Goal: Entertainment & Leisure: Consume media (video, audio)

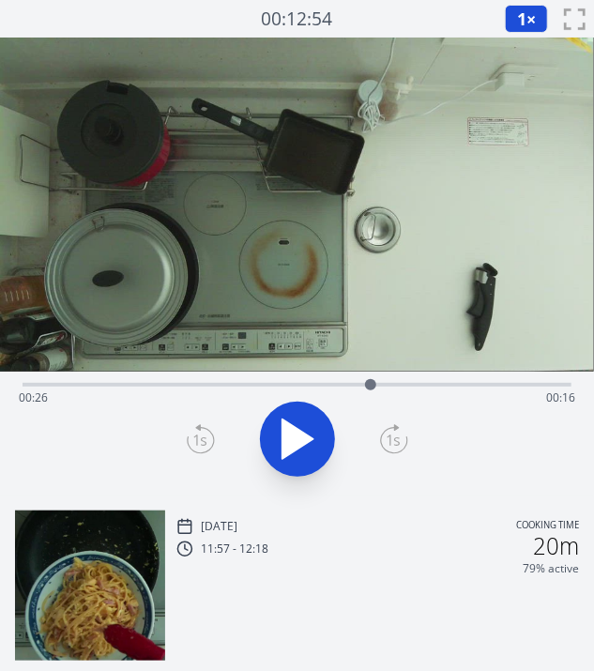
drag, startPoint x: 535, startPoint y: 390, endPoint x: 371, endPoint y: 389, distance: 164.2
click at [371, 389] on div at bounding box center [371, 385] width 28 height 28
drag, startPoint x: 427, startPoint y: 387, endPoint x: 374, endPoint y: 390, distance: 52.7
click at [374, 390] on div at bounding box center [374, 385] width 28 height 28
click at [480, 387] on div at bounding box center [479, 384] width 11 height 11
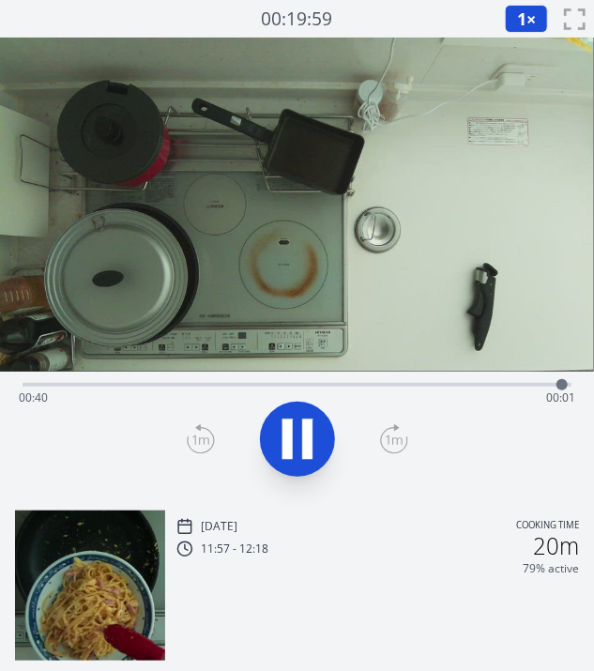
click at [288, 377] on div "Time elapsed: 00:40 Time remaining: 00:01" at bounding box center [297, 383] width 549 height 23
click at [315, 388] on div "Time elapsed: 00:31 Time remaining: 00:10" at bounding box center [297, 398] width 556 height 30
click at [313, 437] on icon at bounding box center [297, 439] width 53 height 53
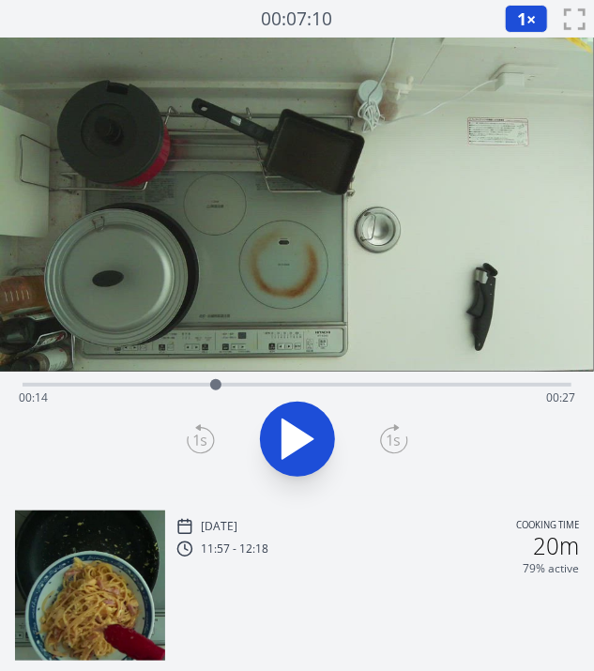
drag, startPoint x: 354, startPoint y: 384, endPoint x: 216, endPoint y: 379, distance: 138.0
click at [216, 379] on div at bounding box center [216, 385] width 28 height 28
click at [305, 419] on icon at bounding box center [297, 439] width 53 height 53
click at [305, 419] on icon at bounding box center [307, 439] width 10 height 40
drag, startPoint x: 225, startPoint y: 381, endPoint x: 396, endPoint y: 376, distance: 170.9
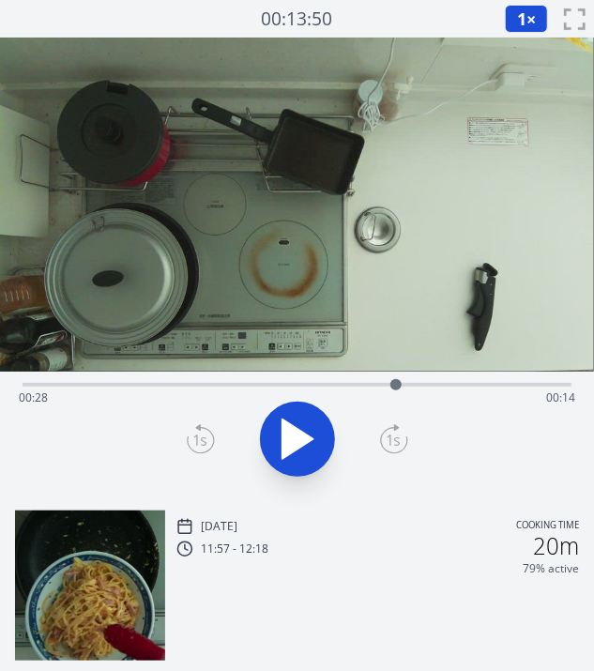
click at [396, 376] on div at bounding box center [396, 385] width 28 height 28
drag, startPoint x: 396, startPoint y: 376, endPoint x: 365, endPoint y: 384, distance: 31.9
click at [365, 384] on div at bounding box center [365, 385] width 28 height 28
drag, startPoint x: 365, startPoint y: 384, endPoint x: 404, endPoint y: 388, distance: 38.7
click at [404, 388] on div at bounding box center [403, 384] width 11 height 11
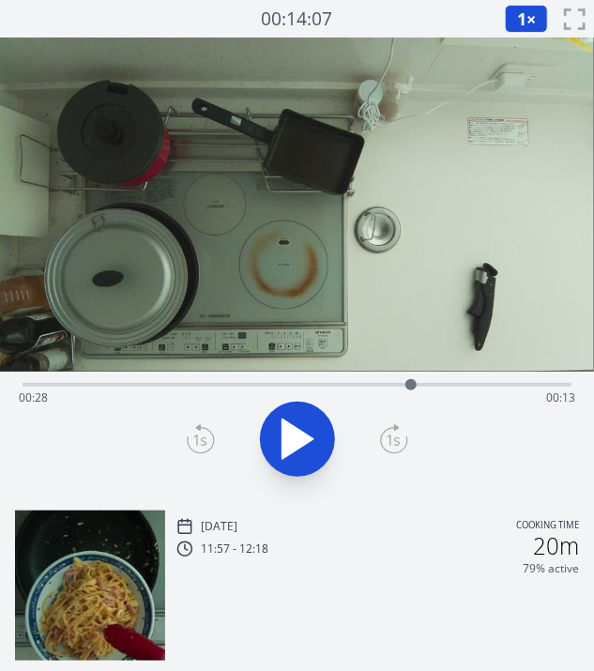
click at [408, 391] on div at bounding box center [411, 385] width 28 height 28
click at [291, 437] on icon at bounding box center [287, 439] width 10 height 40
click at [291, 437] on icon at bounding box center [297, 438] width 31 height 39
click at [291, 437] on icon at bounding box center [287, 439] width 10 height 40
click at [291, 437] on icon at bounding box center [297, 438] width 31 height 39
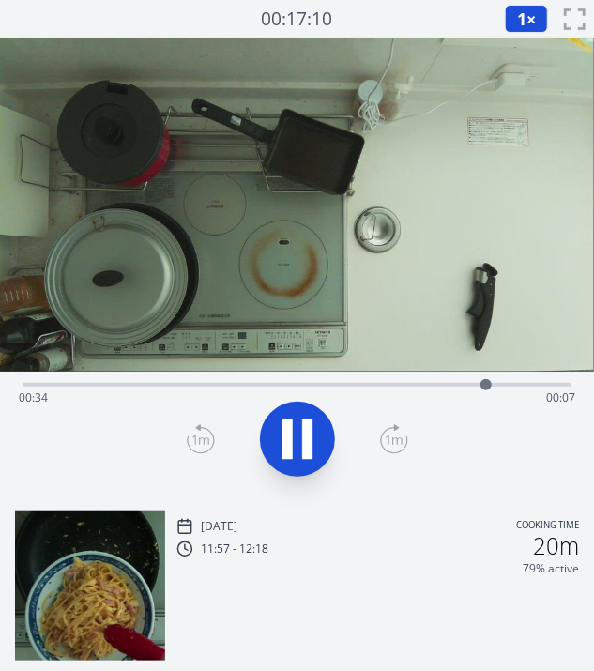
click at [291, 437] on icon at bounding box center [287, 439] width 10 height 40
click at [317, 200] on video at bounding box center [297, 205] width 594 height 334
click at [295, 453] on icon at bounding box center [297, 439] width 53 height 53
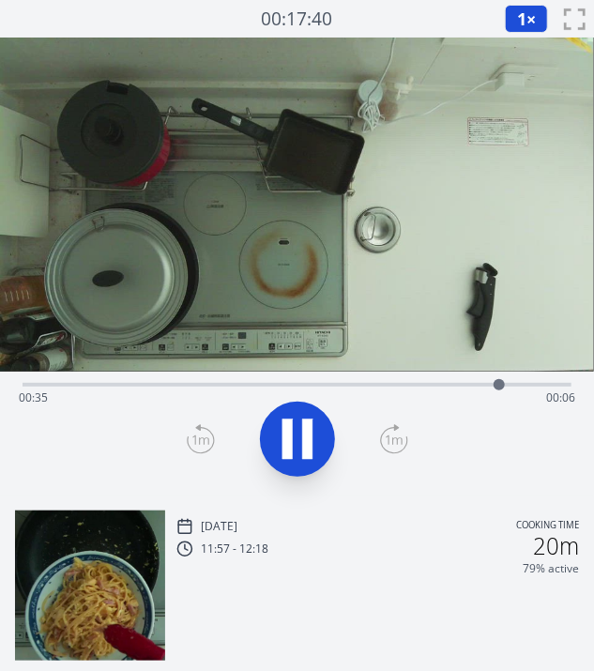
click at [295, 453] on icon at bounding box center [297, 439] width 53 height 53
drag, startPoint x: 503, startPoint y: 382, endPoint x: 515, endPoint y: 383, distance: 12.2
click at [515, 383] on div at bounding box center [515, 384] width 11 height 11
drag, startPoint x: 515, startPoint y: 383, endPoint x: 396, endPoint y: 381, distance: 119.2
click at [396, 381] on div at bounding box center [395, 384] width 11 height 11
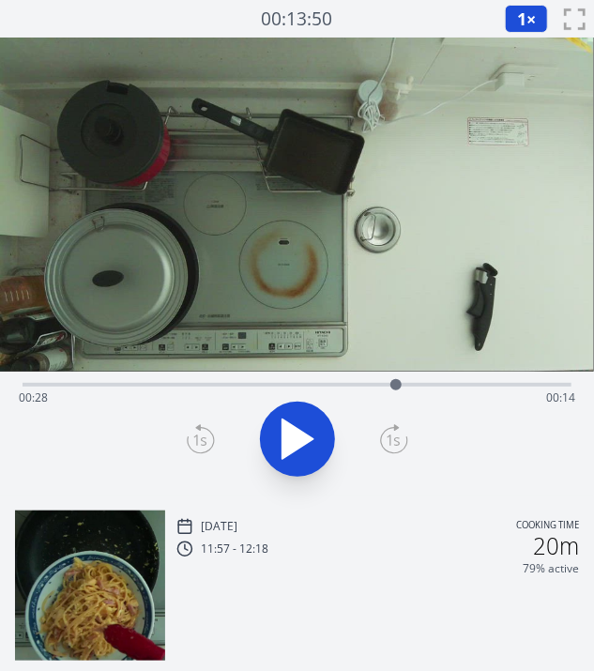
click at [309, 414] on icon at bounding box center [297, 439] width 53 height 53
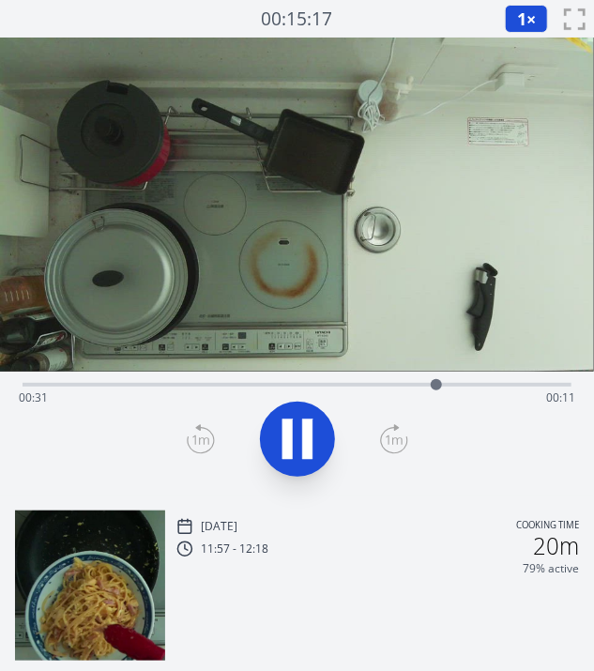
click at [309, 414] on icon at bounding box center [297, 439] width 53 height 53
drag, startPoint x: 437, startPoint y: 380, endPoint x: 454, endPoint y: 383, distance: 17.1
click at [454, 383] on div at bounding box center [454, 384] width 11 height 11
drag, startPoint x: 454, startPoint y: 383, endPoint x: 484, endPoint y: 384, distance: 30.0
click at [484, 384] on div at bounding box center [484, 384] width 11 height 11
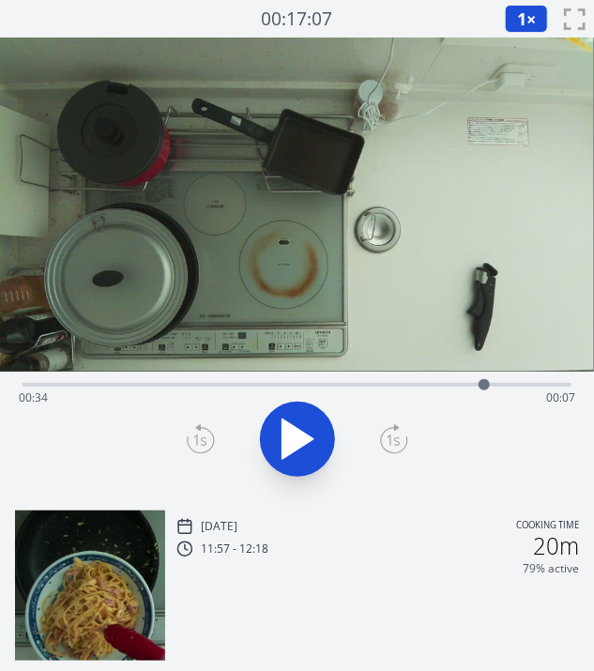
click at [281, 379] on div "Time elapsed: 00:34 Time remaining: 00:07" at bounding box center [297, 383] width 549 height 23
drag, startPoint x: 281, startPoint y: 379, endPoint x: 425, endPoint y: 380, distance: 144.5
click at [425, 380] on div at bounding box center [424, 384] width 11 height 11
click at [431, 380] on div at bounding box center [429, 384] width 11 height 11
drag, startPoint x: 431, startPoint y: 380, endPoint x: 405, endPoint y: 386, distance: 26.0
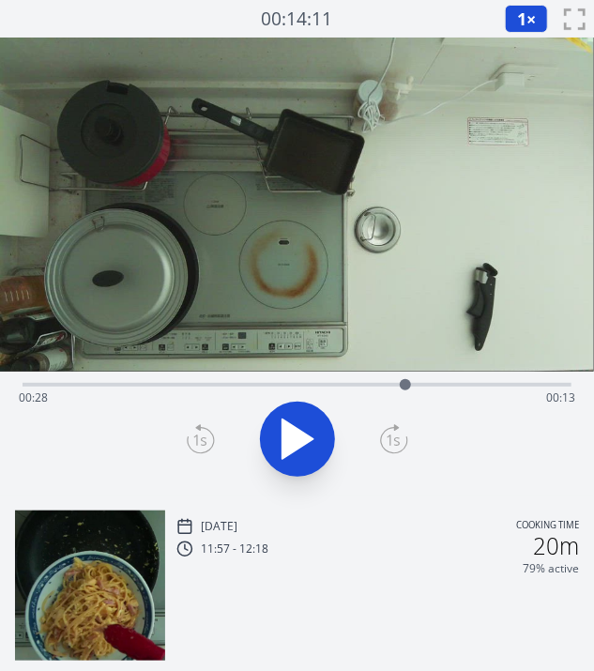
click at [405, 386] on div at bounding box center [405, 384] width 11 height 11
click at [223, 389] on div "Time elapsed: 00:28 Time remaining: 00:13" at bounding box center [297, 398] width 556 height 30
drag, startPoint x: 223, startPoint y: 389, endPoint x: 249, endPoint y: 390, distance: 25.4
click at [249, 390] on div at bounding box center [248, 385] width 28 height 28
drag, startPoint x: 249, startPoint y: 390, endPoint x: 285, endPoint y: 385, distance: 37.0
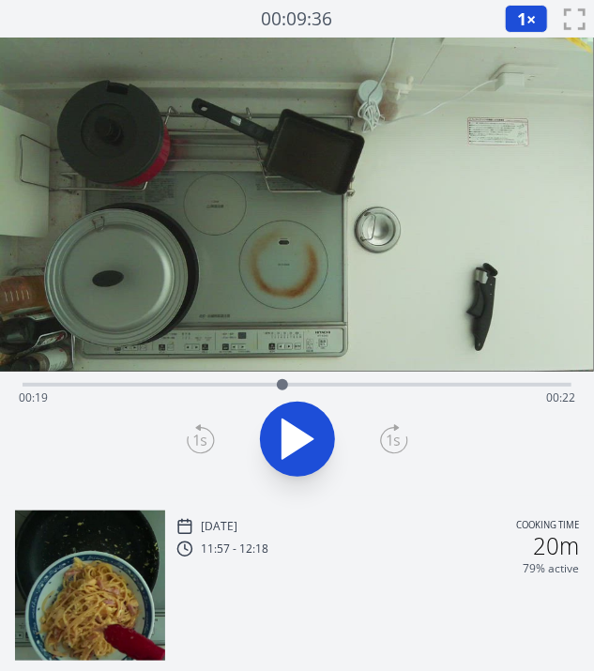
click at [285, 385] on div at bounding box center [282, 385] width 28 height 28
drag, startPoint x: 287, startPoint y: 377, endPoint x: 309, endPoint y: 375, distance: 21.7
click at [309, 375] on div at bounding box center [309, 385] width 28 height 28
drag, startPoint x: 309, startPoint y: 375, endPoint x: 359, endPoint y: 371, distance: 50.9
click at [359, 371] on div at bounding box center [352, 385] width 28 height 28
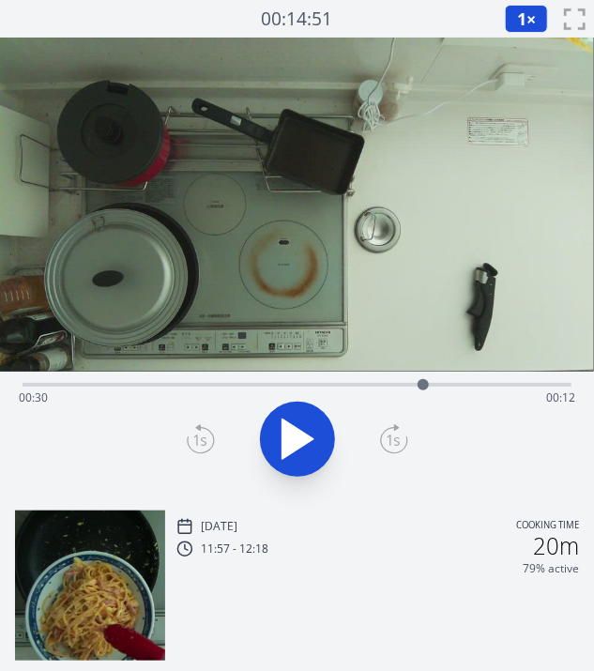
drag, startPoint x: 359, startPoint y: 371, endPoint x: 423, endPoint y: 382, distance: 64.8
click at [423, 382] on div at bounding box center [423, 385] width 28 height 28
click at [419, 382] on div at bounding box center [419, 384] width 11 height 11
drag, startPoint x: 419, startPoint y: 386, endPoint x: 442, endPoint y: 390, distance: 23.9
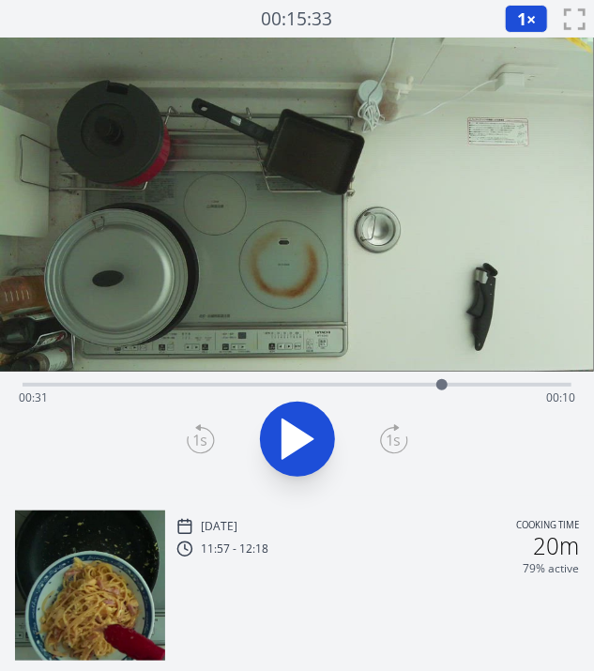
click at [442, 390] on div at bounding box center [442, 385] width 28 height 28
click at [443, 391] on div at bounding box center [443, 385] width 28 height 28
click at [438, 391] on div at bounding box center [438, 385] width 28 height 28
click at [436, 391] on div at bounding box center [436, 385] width 28 height 28
drag, startPoint x: 436, startPoint y: 391, endPoint x: 416, endPoint y: 387, distance: 21.2
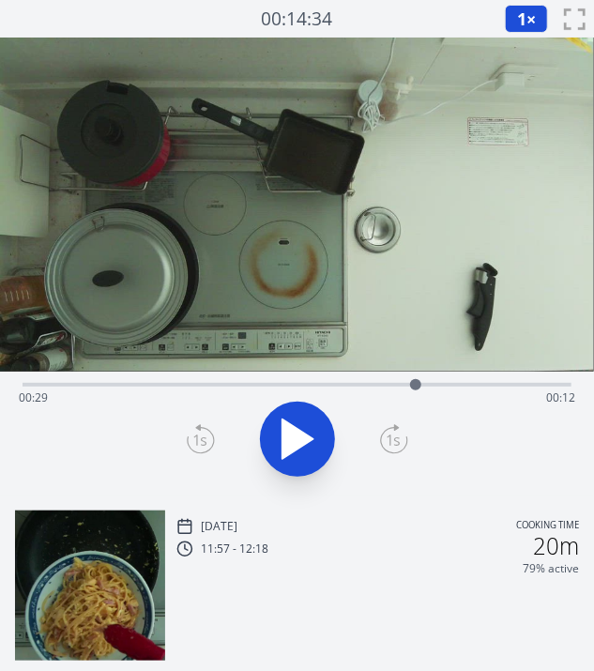
click at [416, 387] on div at bounding box center [416, 385] width 28 height 28
click at [413, 393] on div at bounding box center [413, 385] width 28 height 28
drag, startPoint x: 413, startPoint y: 393, endPoint x: 431, endPoint y: 392, distance: 17.9
click at [431, 392] on div at bounding box center [432, 385] width 28 height 28
drag, startPoint x: 431, startPoint y: 392, endPoint x: 413, endPoint y: 393, distance: 17.9
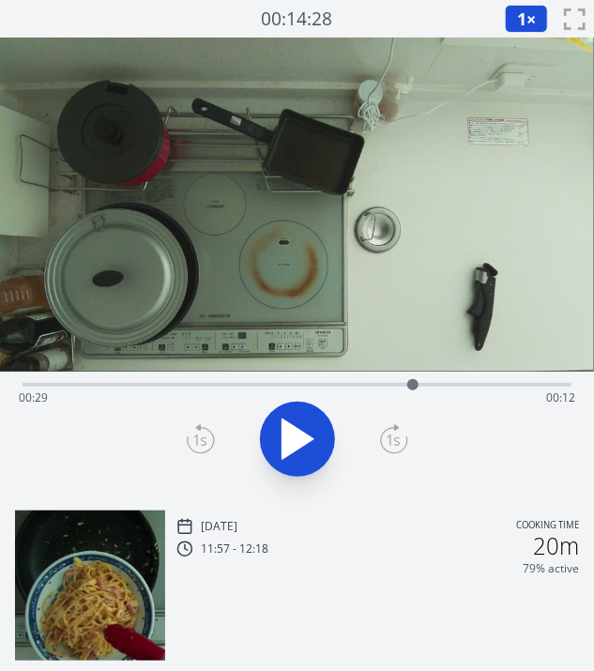
click at [413, 393] on div at bounding box center [413, 385] width 28 height 28
click at [405, 390] on div at bounding box center [405, 385] width 28 height 28
click at [408, 391] on div at bounding box center [408, 385] width 28 height 28
drag, startPoint x: 413, startPoint y: 387, endPoint x: 431, endPoint y: 401, distance: 22.7
click at [431, 387] on div "Time elapsed: 00:30 Time remaining: 00:11" at bounding box center [297, 385] width 549 height 4
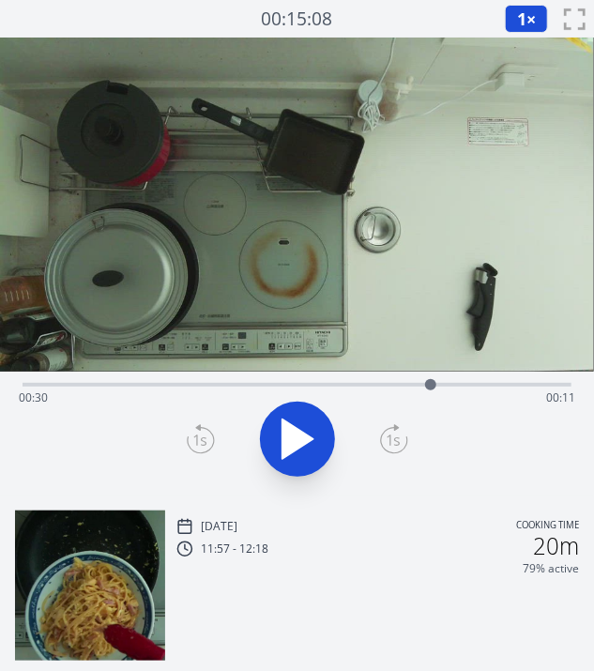
click at [229, 337] on video at bounding box center [297, 205] width 594 height 334
drag, startPoint x: 437, startPoint y: 377, endPoint x: 468, endPoint y: 389, distance: 33.3
click at [468, 389] on div at bounding box center [468, 385] width 28 height 28
drag, startPoint x: 468, startPoint y: 389, endPoint x: 495, endPoint y: 389, distance: 26.3
click at [491, 389] on div at bounding box center [485, 384] width 11 height 11
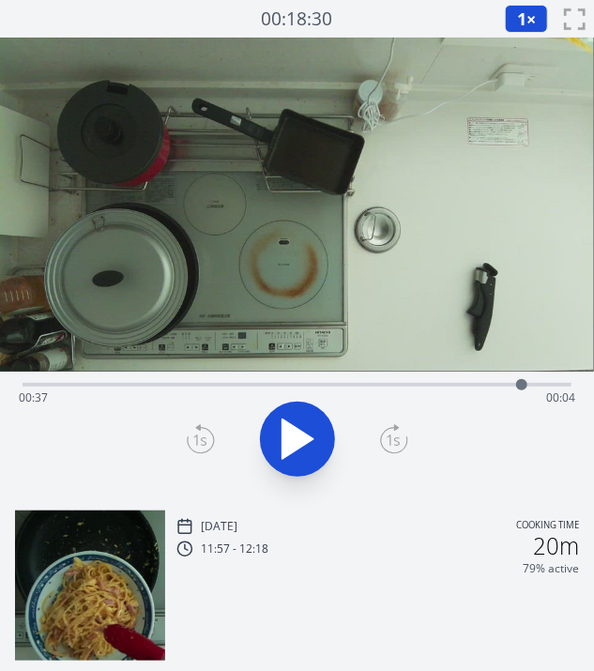
drag, startPoint x: 495, startPoint y: 389, endPoint x: 531, endPoint y: 393, distance: 36.8
click at [531, 393] on div at bounding box center [522, 385] width 28 height 28
click at [316, 377] on div "Time elapsed: 00:38 Time remaining: 00:04" at bounding box center [297, 383] width 549 height 23
drag, startPoint x: 316, startPoint y: 377, endPoint x: 362, endPoint y: 387, distance: 46.9
click at [362, 387] on div at bounding box center [358, 385] width 28 height 28
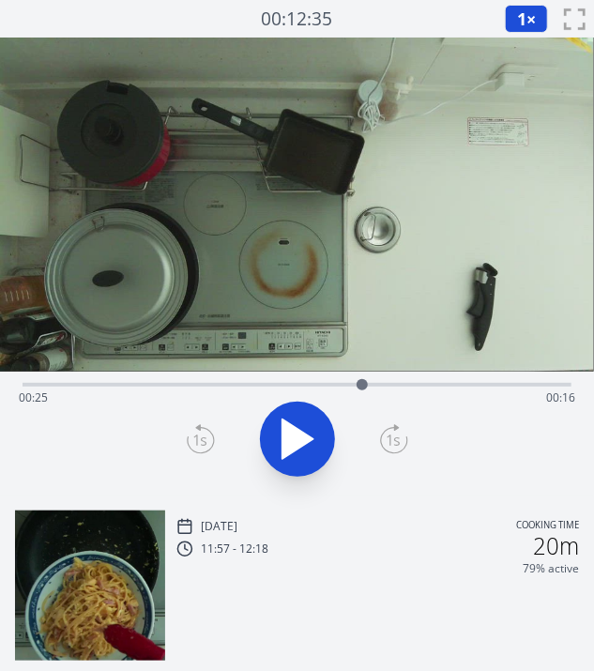
drag, startPoint x: 362, startPoint y: 387, endPoint x: 419, endPoint y: 391, distance: 56.5
click at [376, 391] on div at bounding box center [362, 385] width 28 height 28
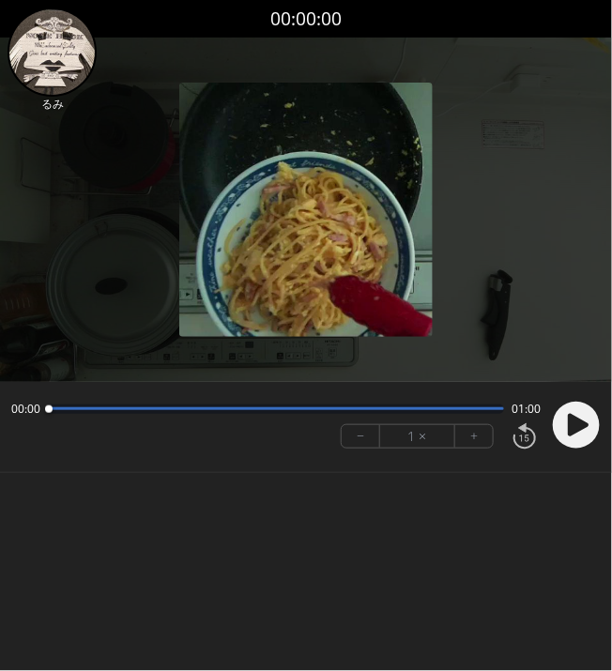
click at [576, 419] on icon at bounding box center [578, 425] width 21 height 23
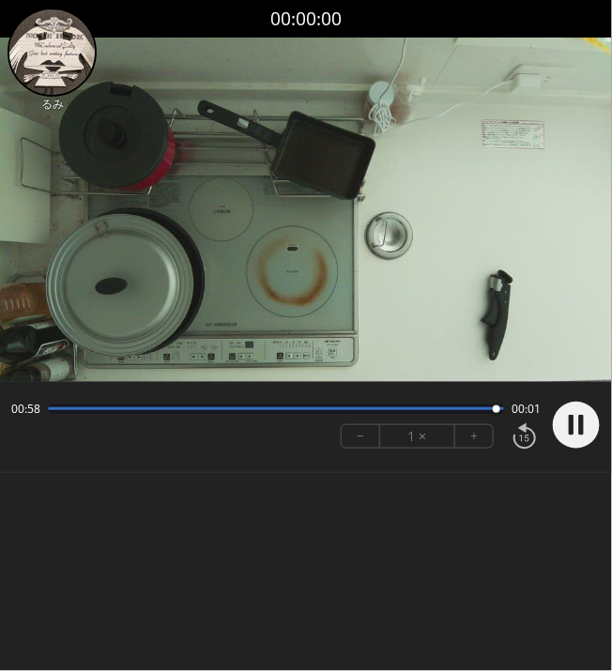
click at [293, 355] on video at bounding box center [306, 210] width 612 height 344
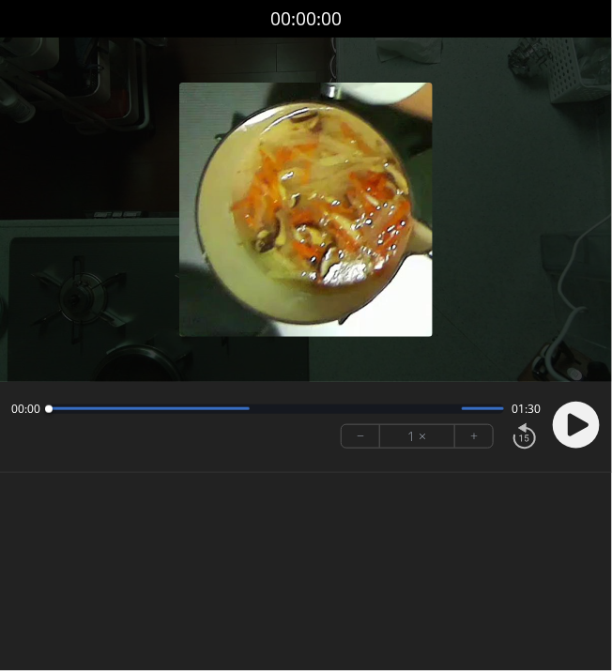
click at [605, 417] on div "00:00 01:30 − 1 × +" at bounding box center [306, 427] width 612 height 68
click at [587, 418] on circle at bounding box center [576, 425] width 47 height 47
click at [0, 0] on circle at bounding box center [0, 0] width 0 height 0
click at [566, 436] on circle at bounding box center [576, 425] width 47 height 47
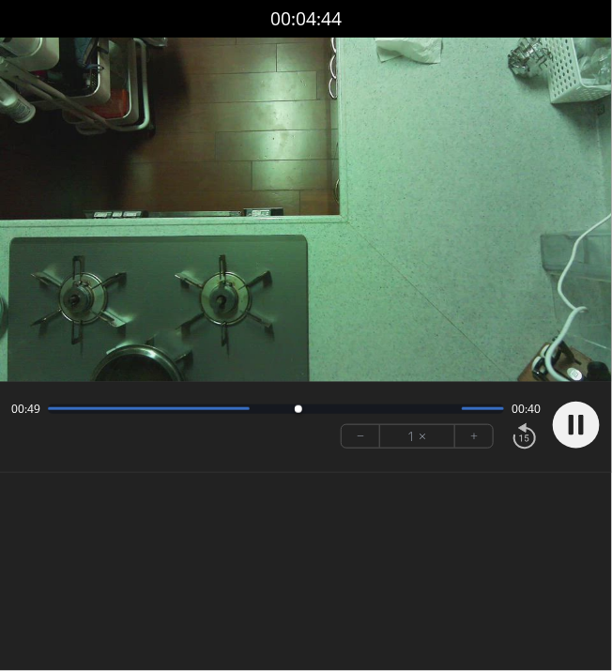
click at [411, 322] on video at bounding box center [306, 210] width 612 height 344
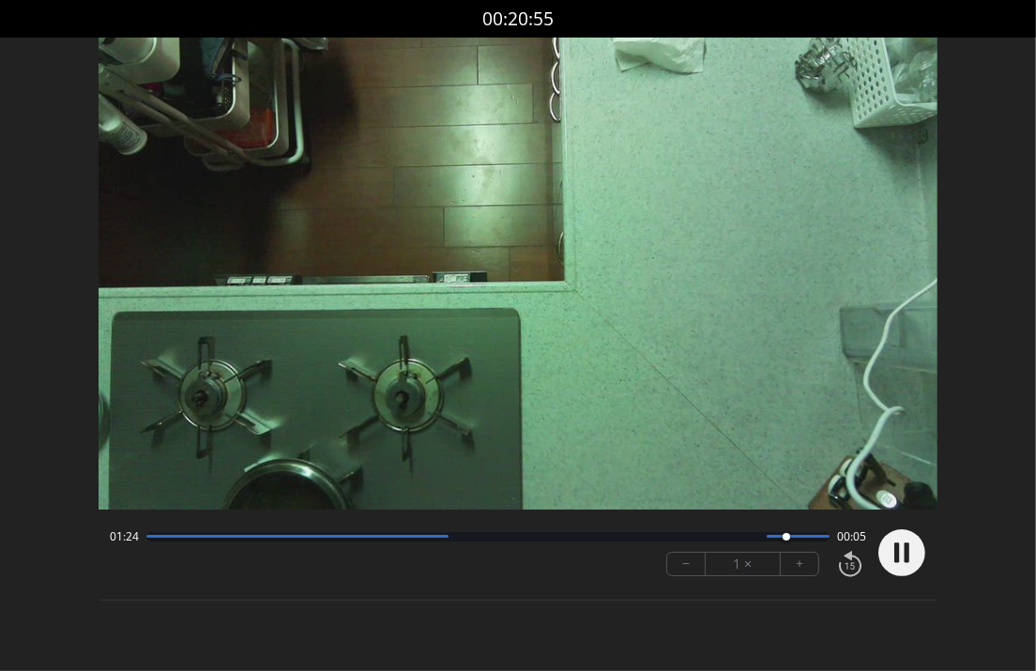
click at [410, 253] on video at bounding box center [518, 274] width 839 height 472
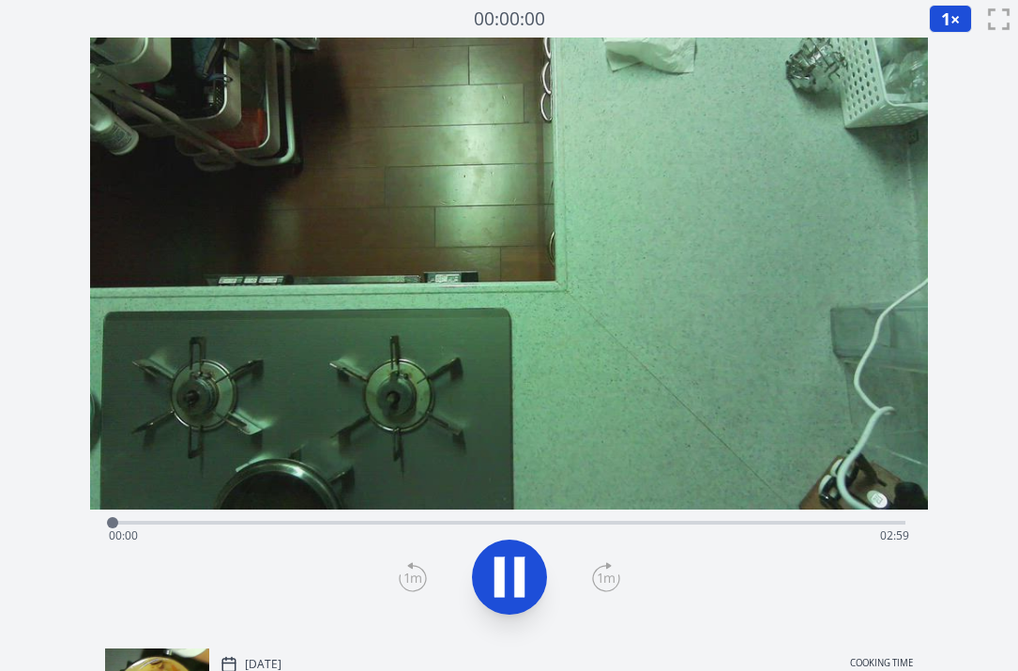
click at [502, 565] on icon at bounding box center [500, 576] width 10 height 40
click at [502, 565] on icon at bounding box center [510, 576] width 31 height 39
drag, startPoint x: 502, startPoint y: 565, endPoint x: 260, endPoint y: 560, distance: 242.2
click at [260, 560] on div at bounding box center [509, 577] width 816 height 90
drag, startPoint x: 135, startPoint y: 514, endPoint x: 224, endPoint y: 518, distance: 89.2
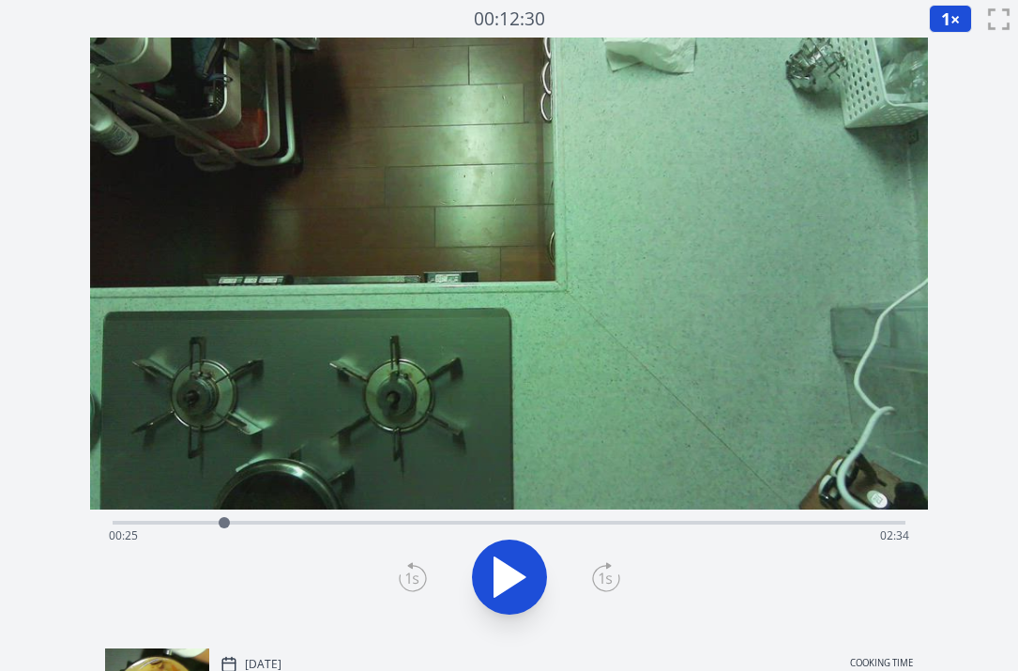
click at [224, 518] on div at bounding box center [224, 523] width 28 height 28
click at [516, 571] on icon at bounding box center [519, 576] width 10 height 40
click at [516, 571] on icon at bounding box center [510, 576] width 31 height 39
click at [516, 571] on icon at bounding box center [519, 576] width 10 height 40
drag, startPoint x: 235, startPoint y: 526, endPoint x: 203, endPoint y: 526, distance: 31.9
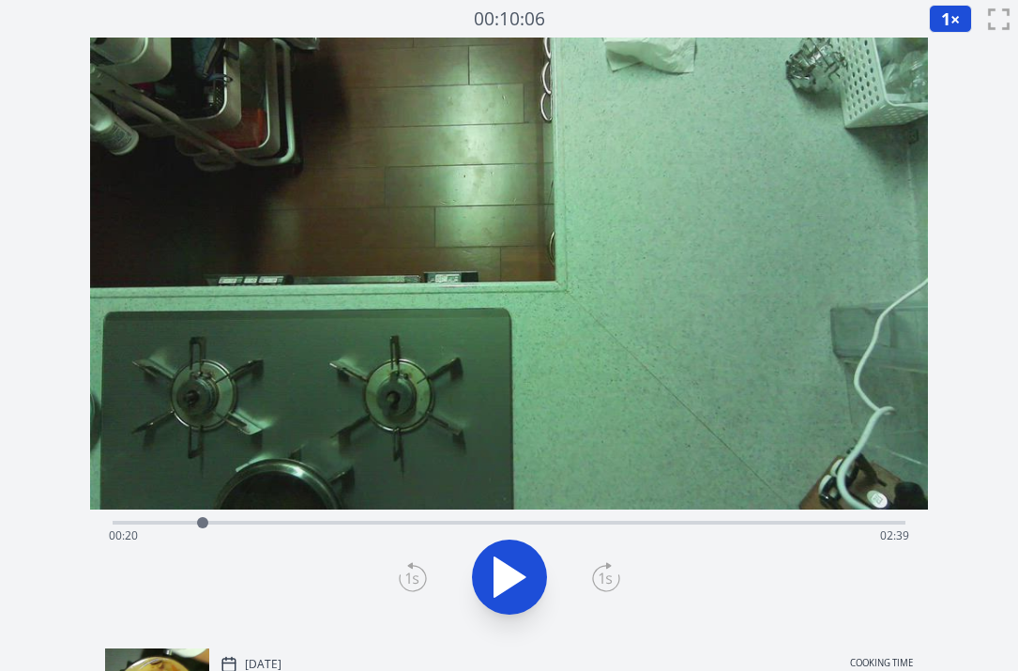
click at [203, 526] on div at bounding box center [202, 522] width 11 height 11
click at [959, 23] on button "1 ×" at bounding box center [950, 19] width 43 height 28
click at [947, 63] on li "0.5×" at bounding box center [955, 75] width 53 height 30
click at [571, 527] on div "Time elapsed: 00:20 Time remaining: 02:39" at bounding box center [509, 536] width 801 height 30
click at [497, 579] on icon at bounding box center [510, 576] width 31 height 39
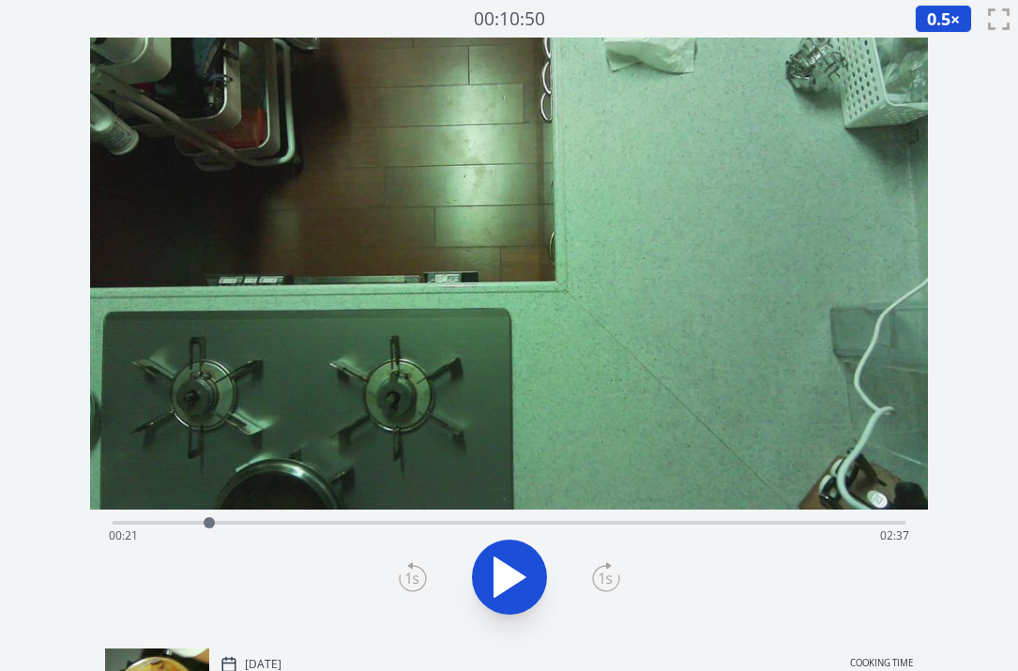
drag, startPoint x: 569, startPoint y: 523, endPoint x: 209, endPoint y: 537, distance: 359.7
click at [209, 525] on div "Time elapsed: 00:21 Time remaining: 02:37" at bounding box center [510, 523] width 794 height 4
click at [493, 581] on icon at bounding box center [509, 577] width 53 height 53
click at [413, 577] on icon at bounding box center [411, 577] width 13 height 11
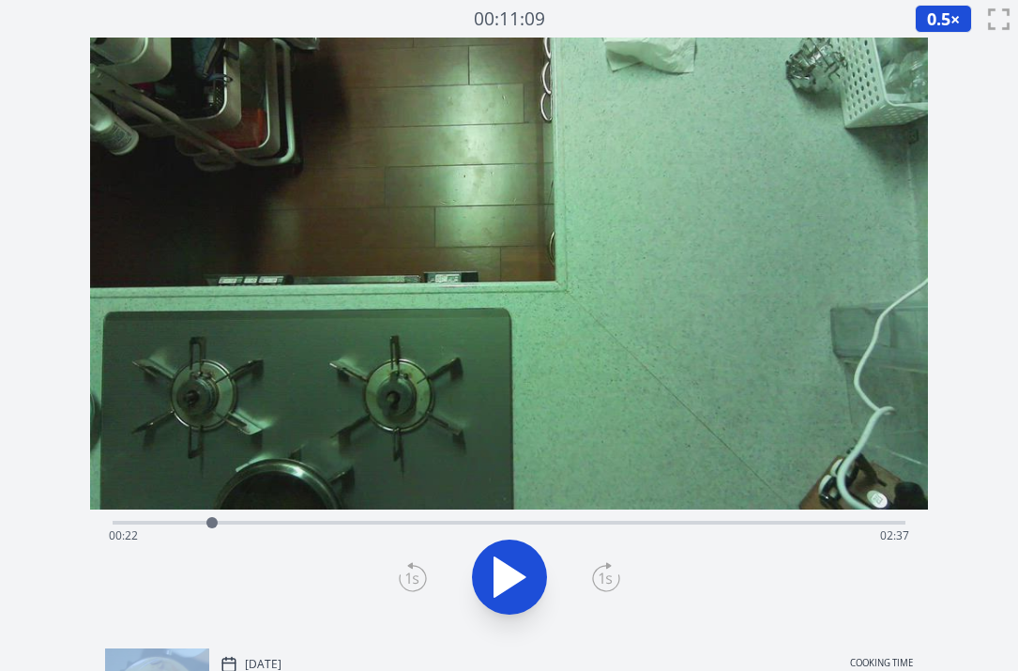
click at [413, 577] on icon at bounding box center [413, 577] width 28 height 30
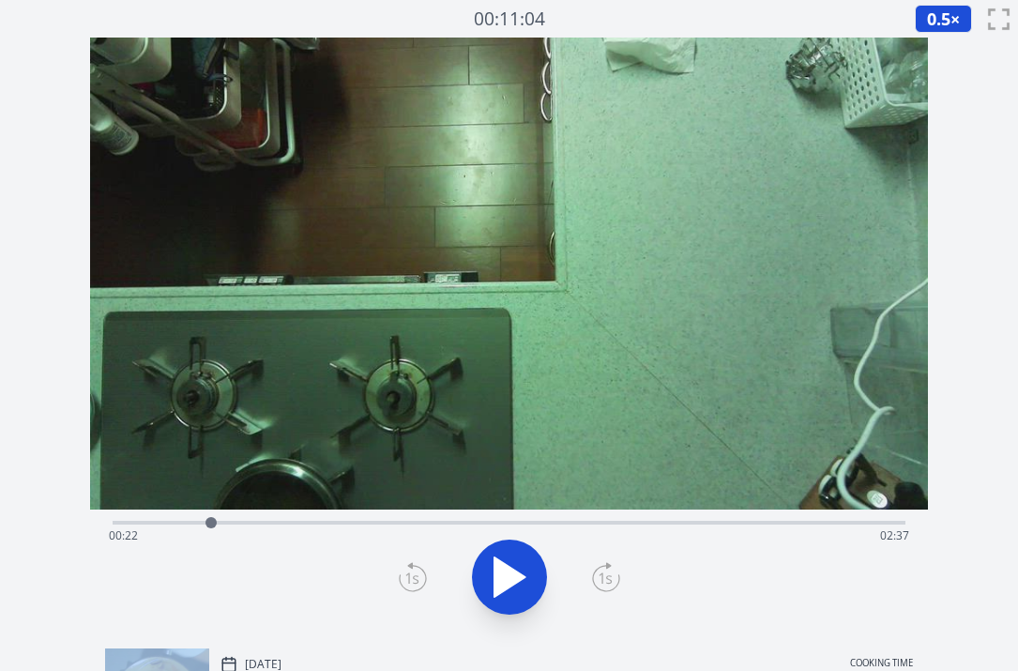
click at [413, 577] on icon at bounding box center [413, 577] width 28 height 30
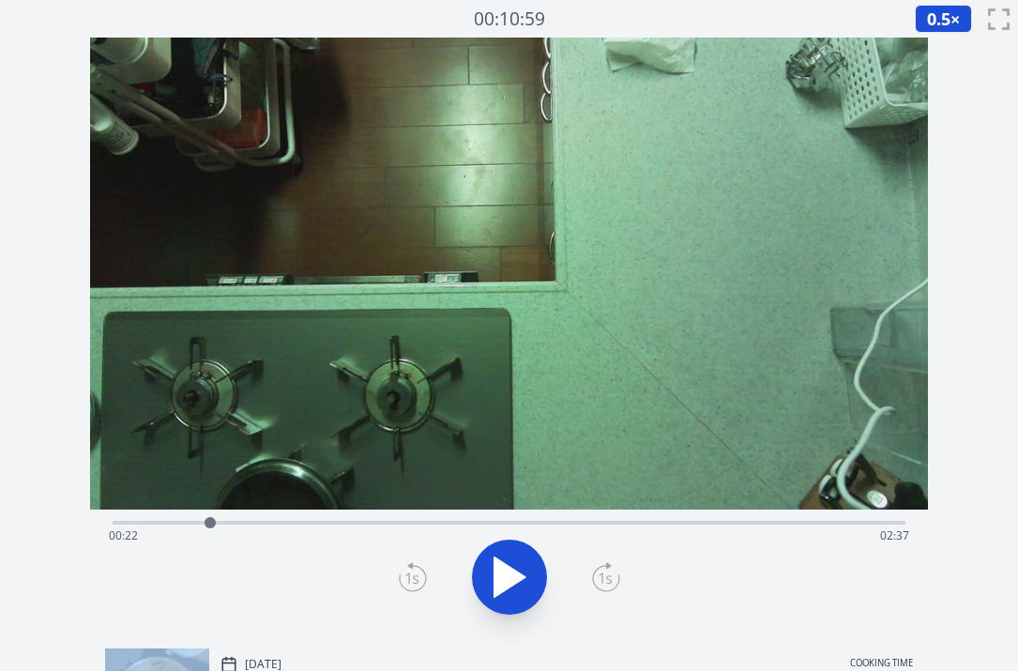
click at [413, 577] on icon at bounding box center [413, 577] width 28 height 30
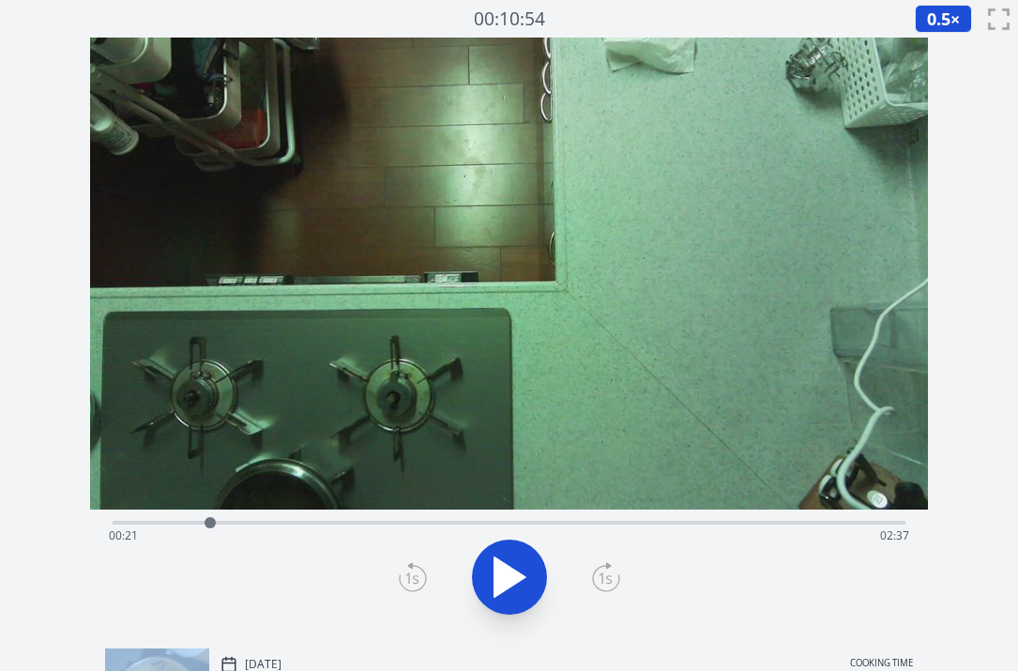
click at [413, 577] on icon at bounding box center [413, 577] width 28 height 30
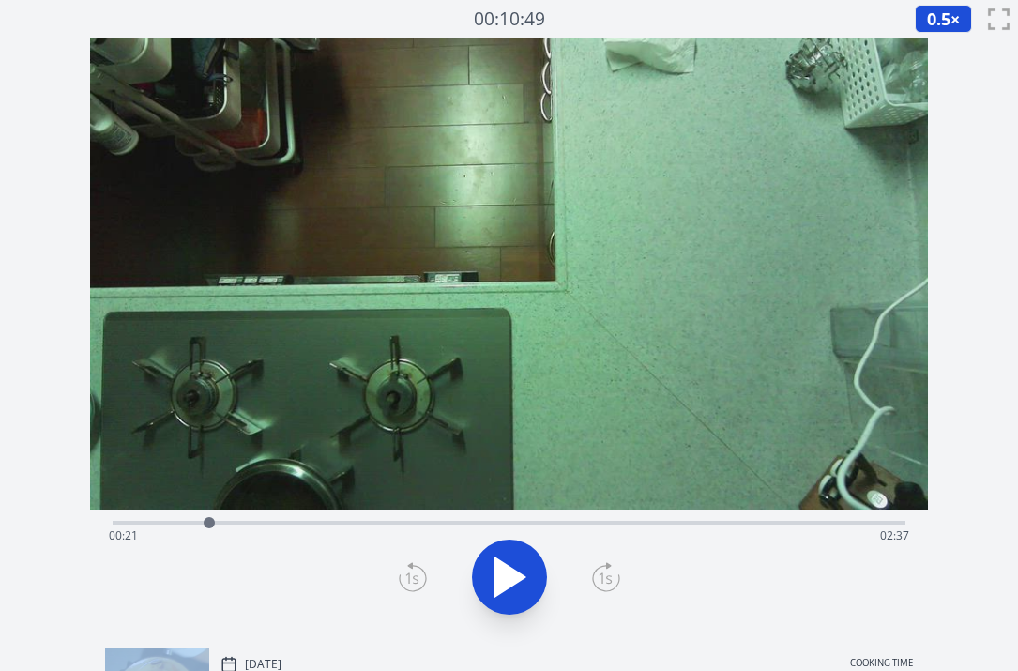
click at [413, 577] on icon at bounding box center [413, 577] width 28 height 30
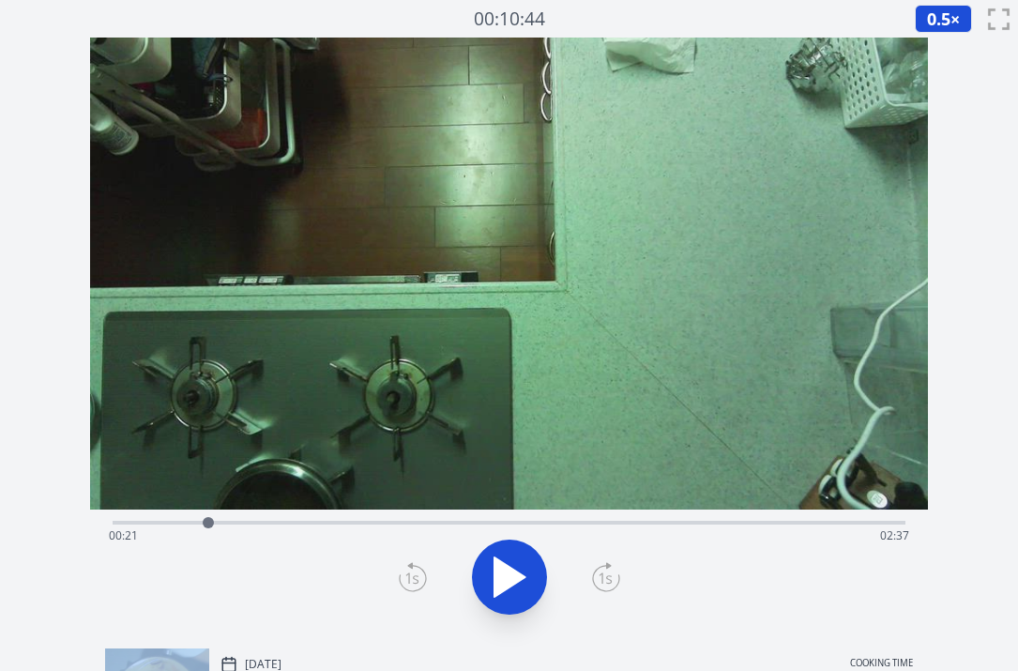
click at [413, 577] on icon at bounding box center [413, 577] width 28 height 30
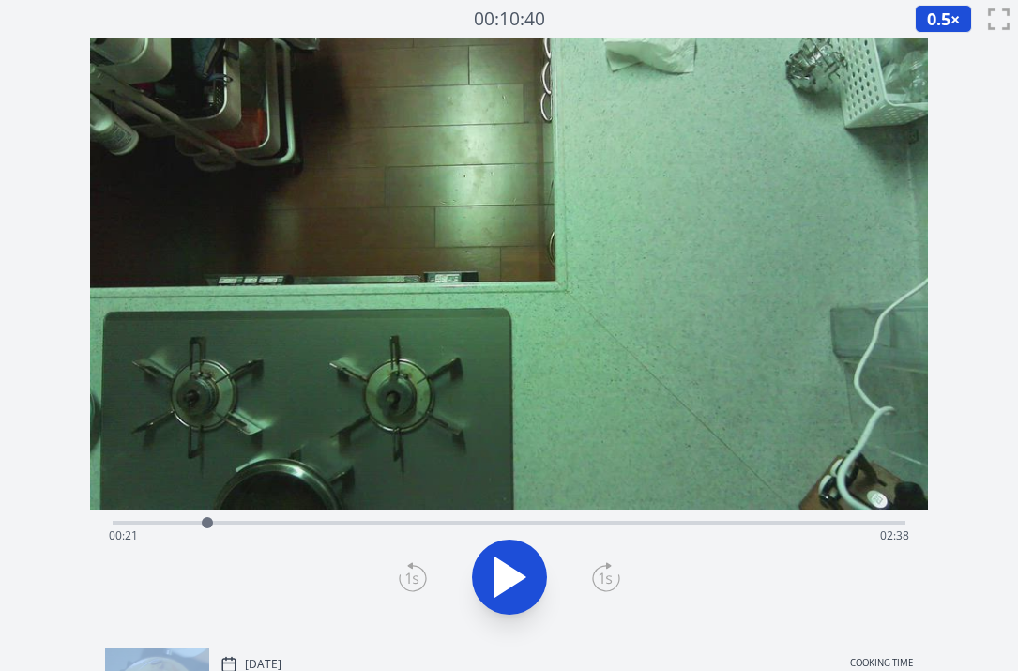
click at [413, 577] on icon at bounding box center [413, 577] width 28 height 30
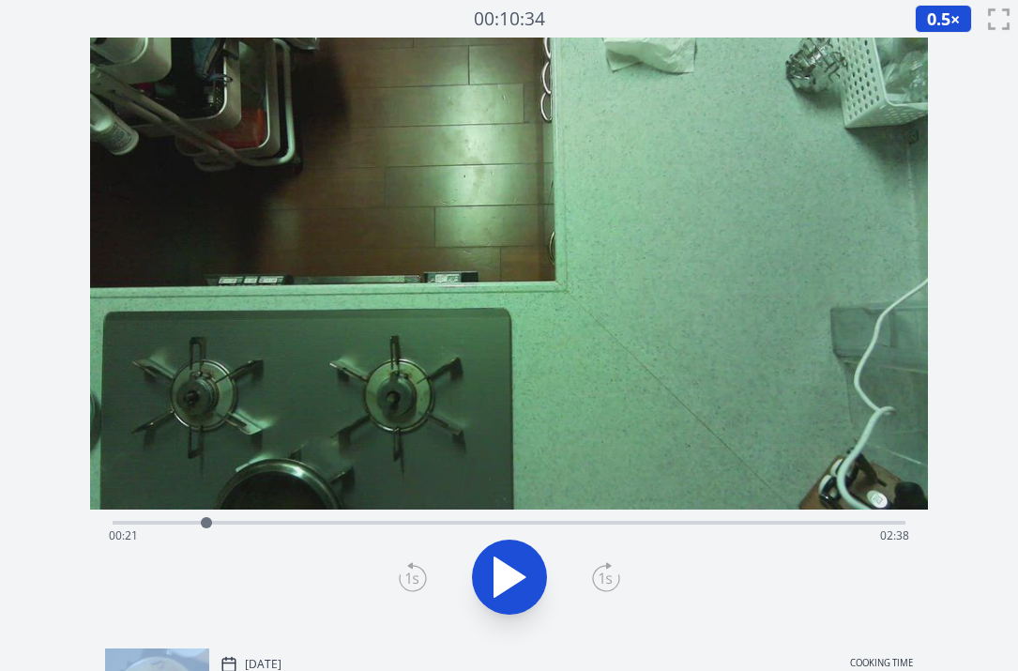
click at [413, 577] on icon at bounding box center [413, 577] width 28 height 30
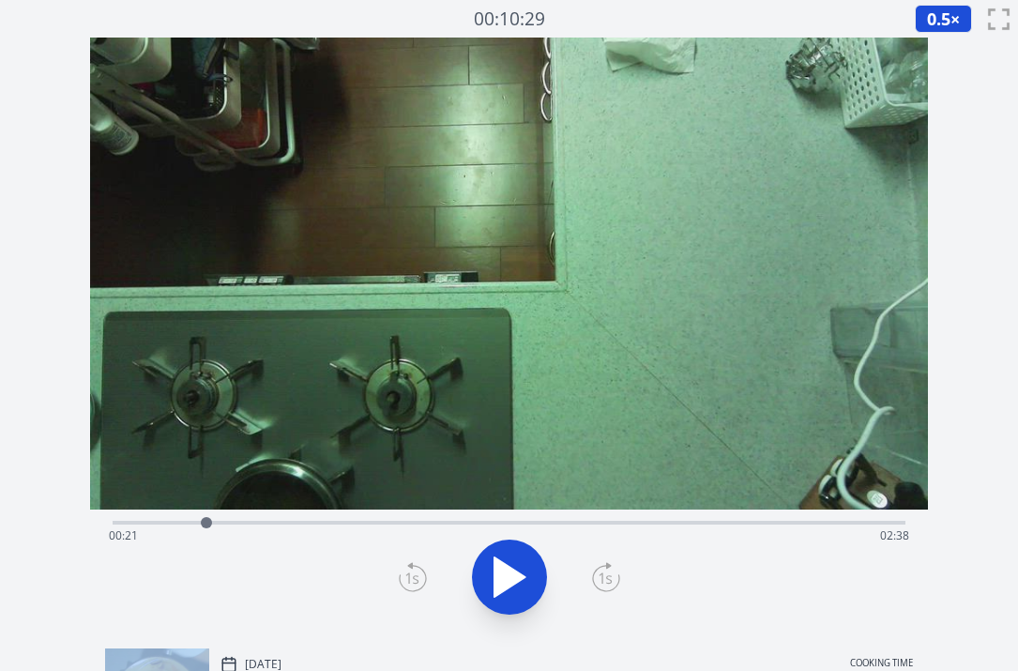
click at [413, 577] on icon at bounding box center [413, 577] width 28 height 30
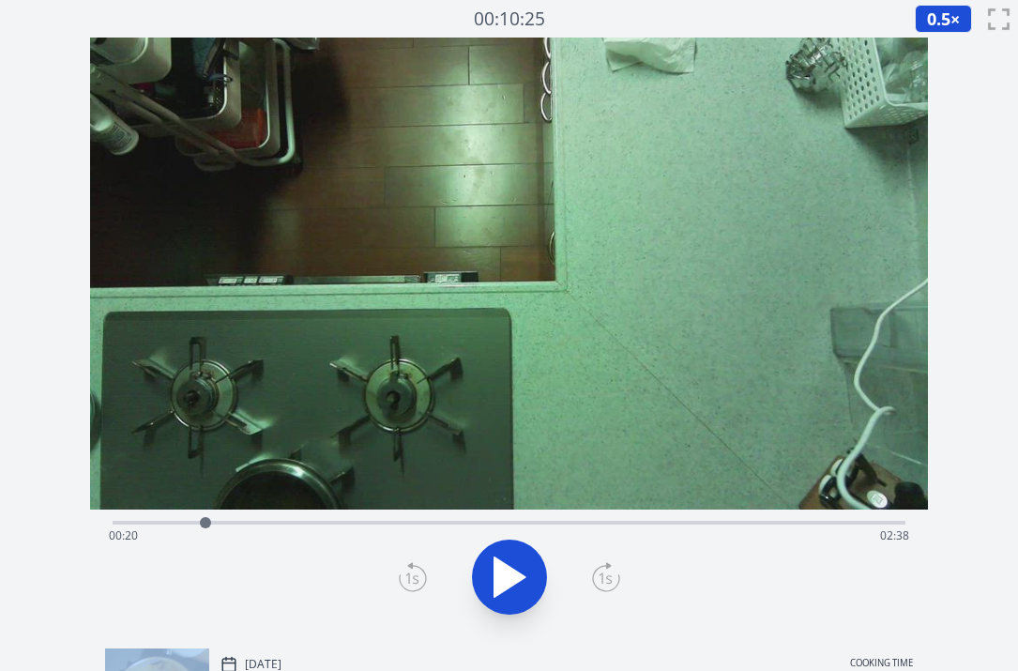
click at [413, 577] on icon at bounding box center [413, 577] width 28 height 30
drag, startPoint x: 413, startPoint y: 577, endPoint x: 403, endPoint y: 580, distance: 10.7
click at [403, 580] on icon at bounding box center [413, 577] width 28 height 30
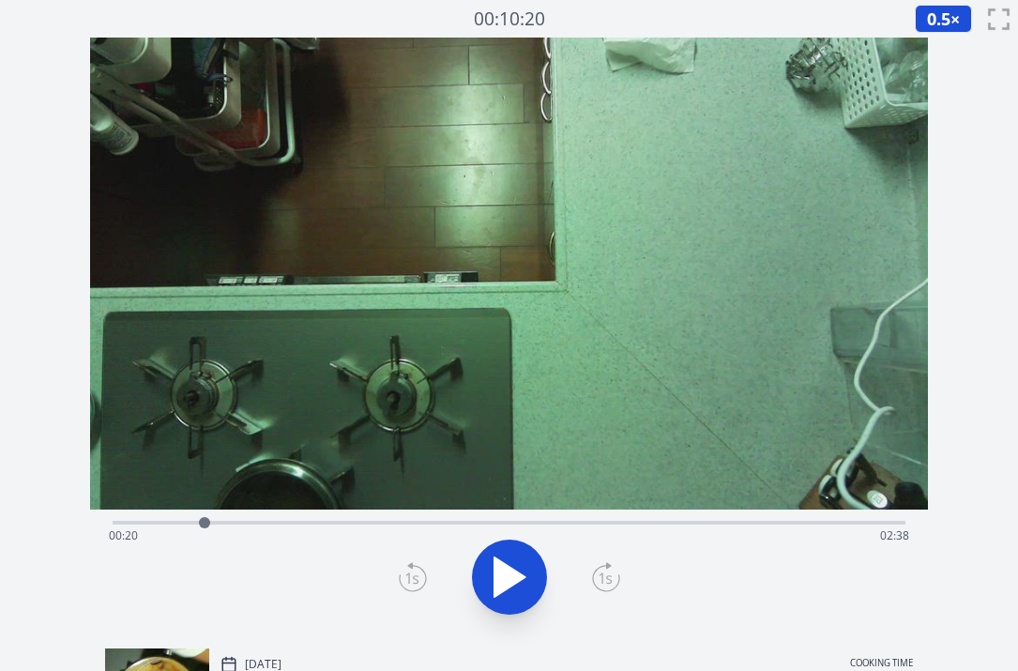
click at [403, 579] on icon at bounding box center [413, 577] width 28 height 30
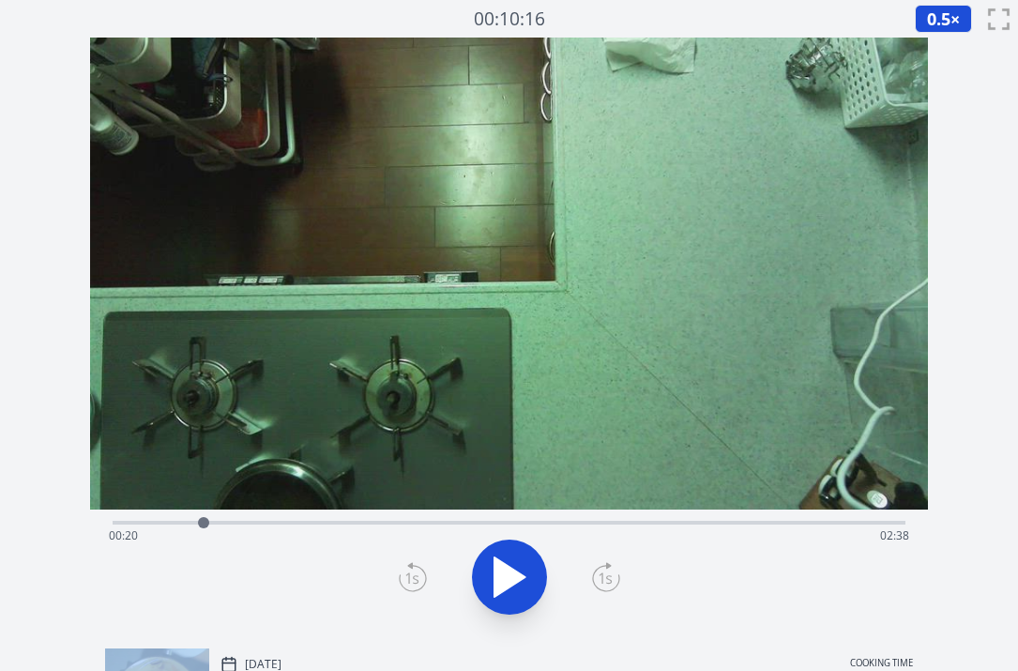
click at [403, 579] on icon at bounding box center [413, 577] width 28 height 30
drag, startPoint x: 403, startPoint y: 579, endPoint x: 607, endPoint y: 571, distance: 204.7
click at [607, 571] on icon at bounding box center [606, 577] width 28 height 30
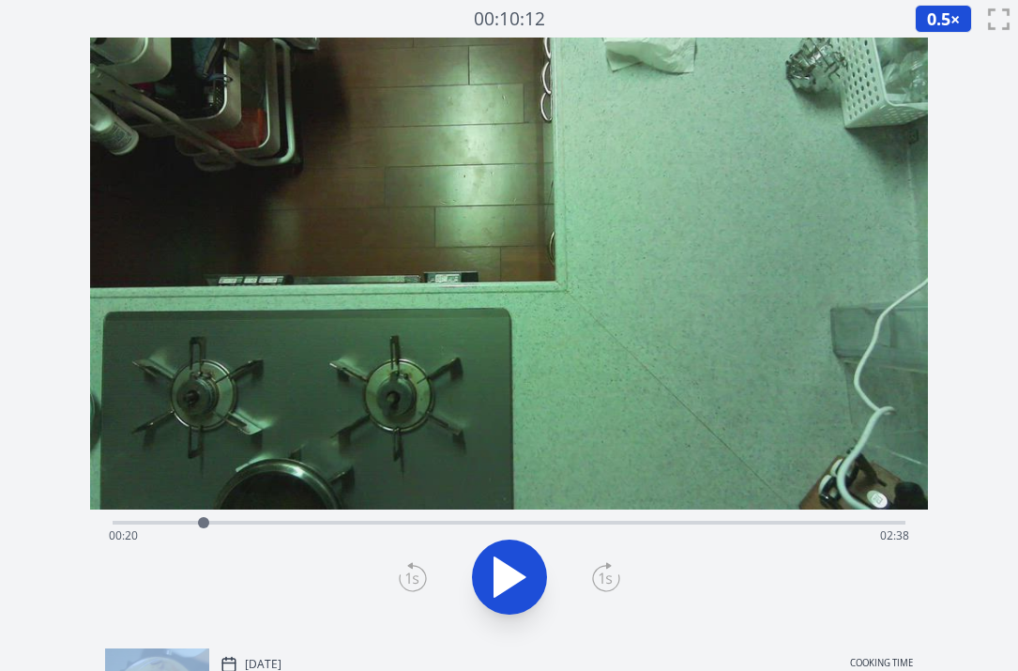
click at [607, 571] on icon at bounding box center [606, 577] width 28 height 30
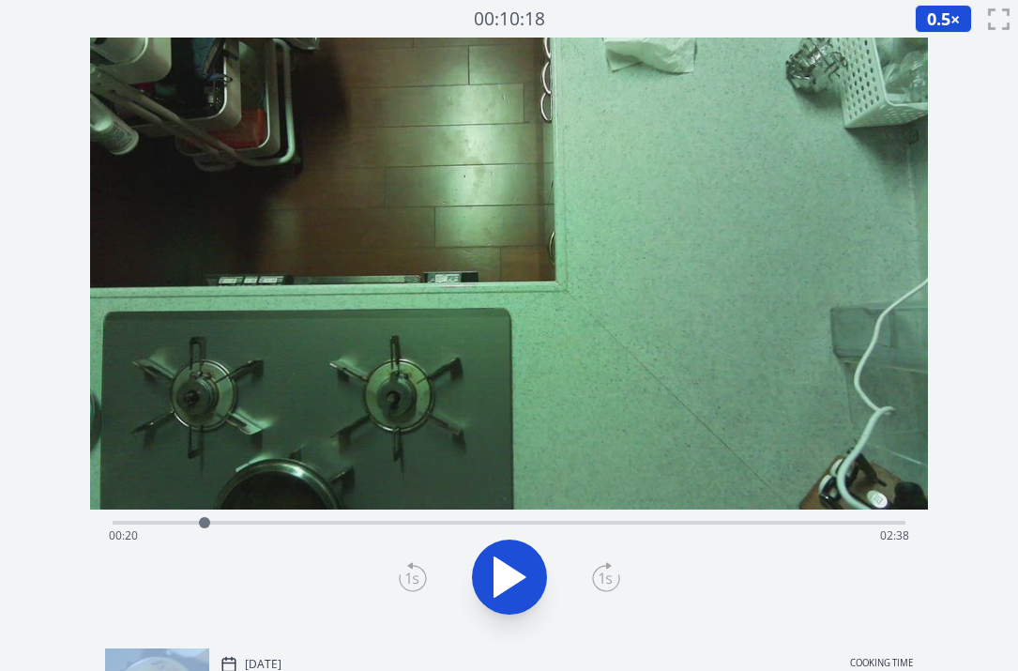
click at [607, 571] on icon at bounding box center [606, 577] width 28 height 30
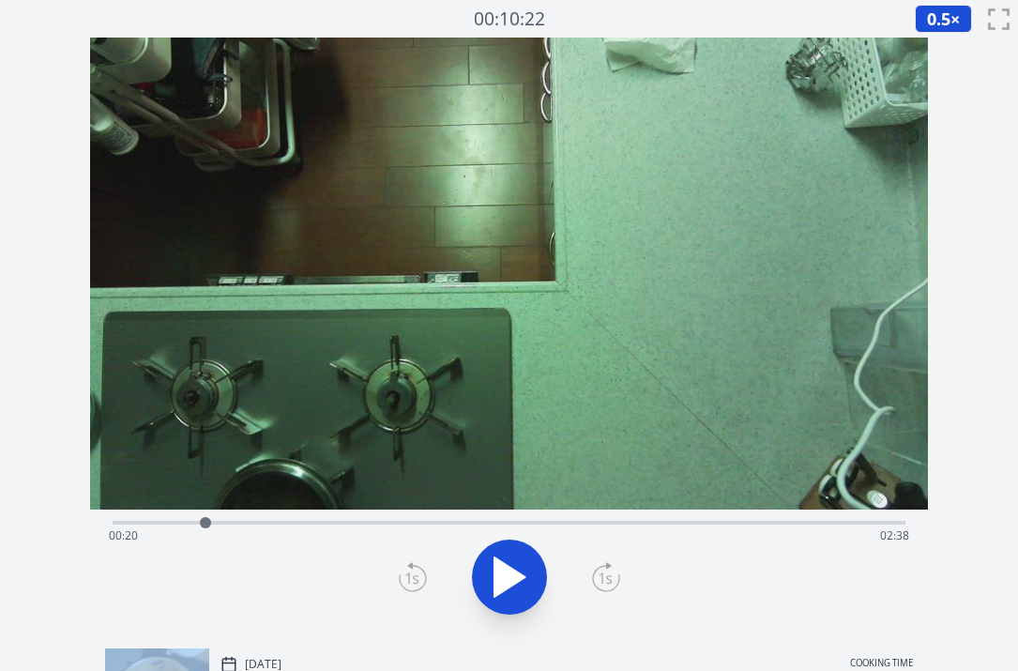
click at [607, 571] on icon at bounding box center [606, 577] width 28 height 30
drag, startPoint x: 607, startPoint y: 571, endPoint x: 603, endPoint y: 580, distance: 10.1
click at [603, 580] on icon at bounding box center [606, 577] width 28 height 30
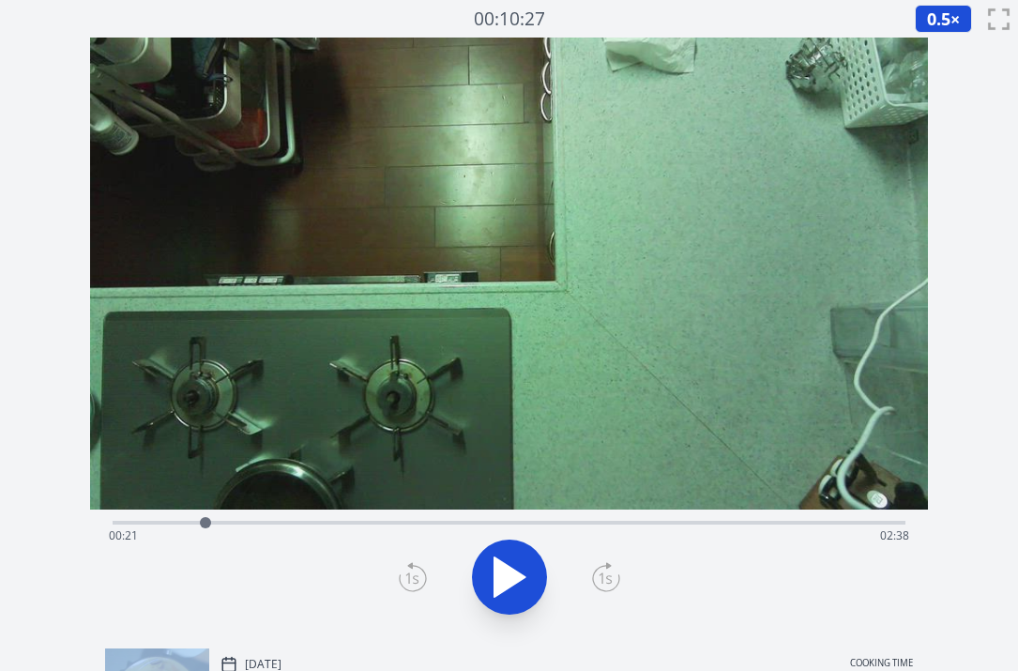
click at [603, 580] on icon at bounding box center [606, 577] width 28 height 30
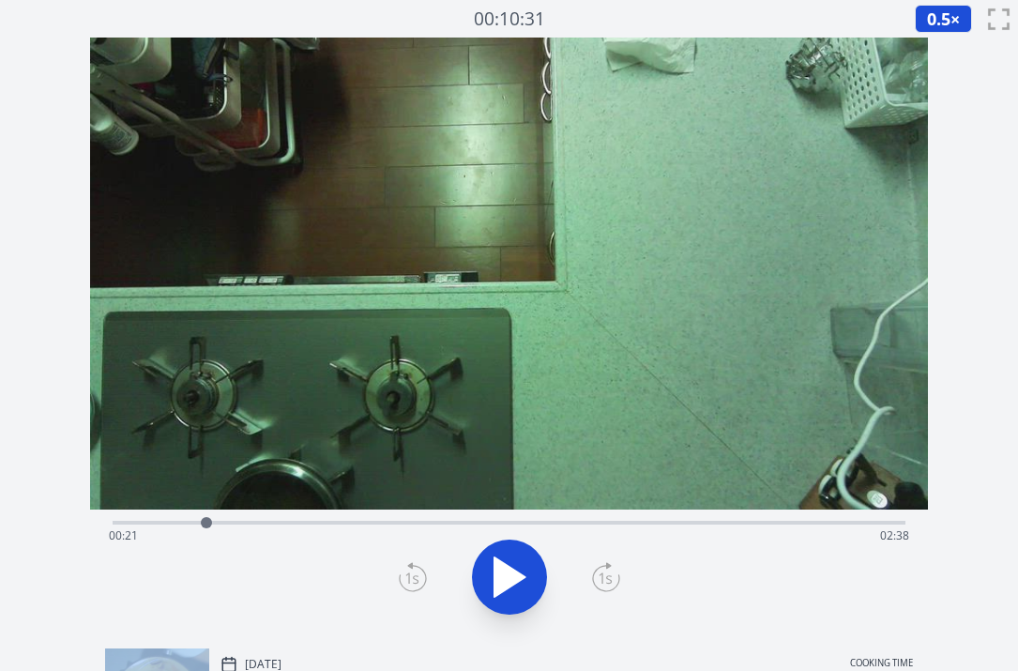
click at [603, 580] on icon at bounding box center [606, 577] width 28 height 30
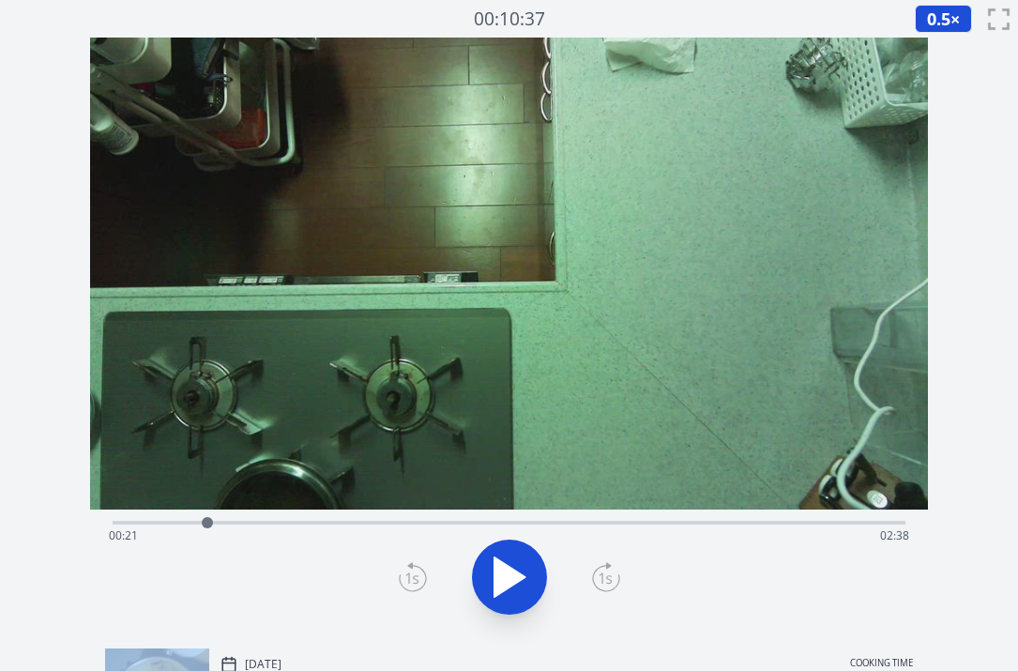
click at [603, 580] on icon at bounding box center [606, 577] width 28 height 30
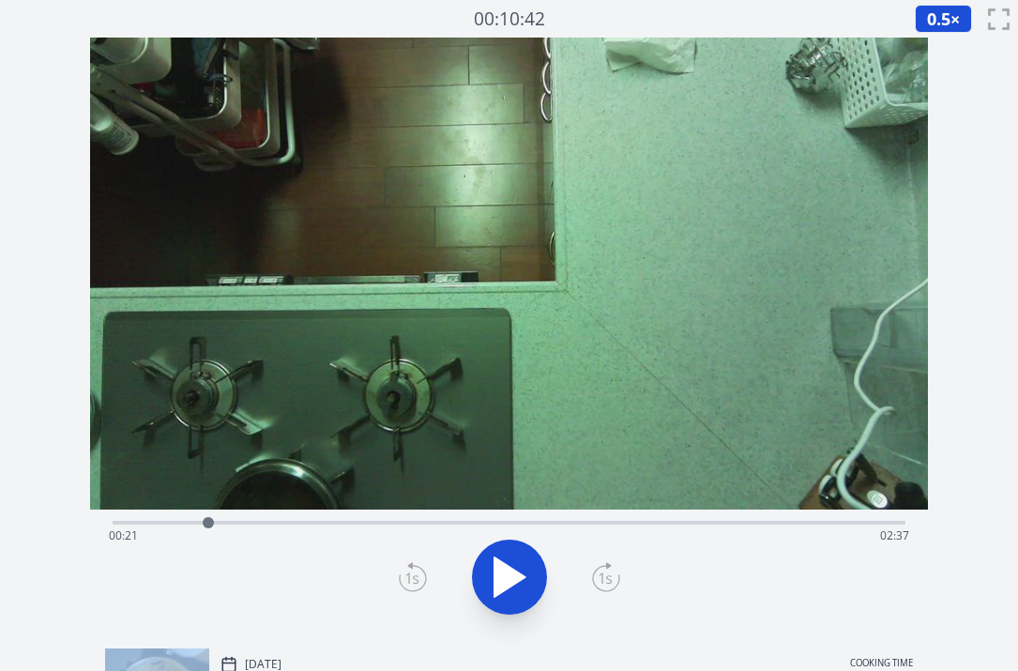
click at [603, 580] on icon at bounding box center [606, 577] width 28 height 30
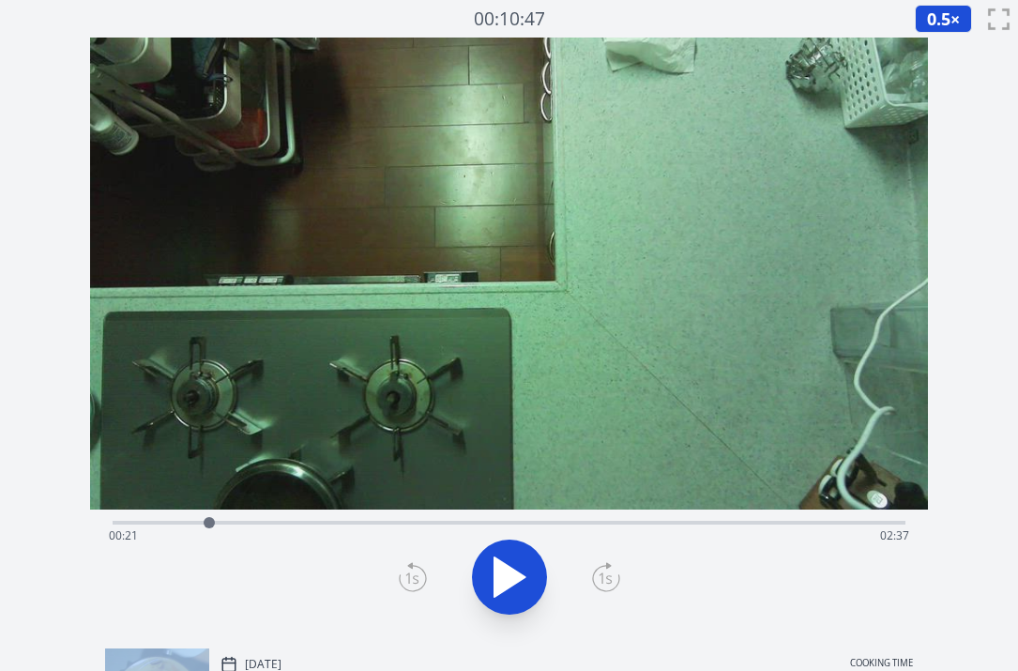
click at [603, 580] on icon at bounding box center [606, 577] width 28 height 30
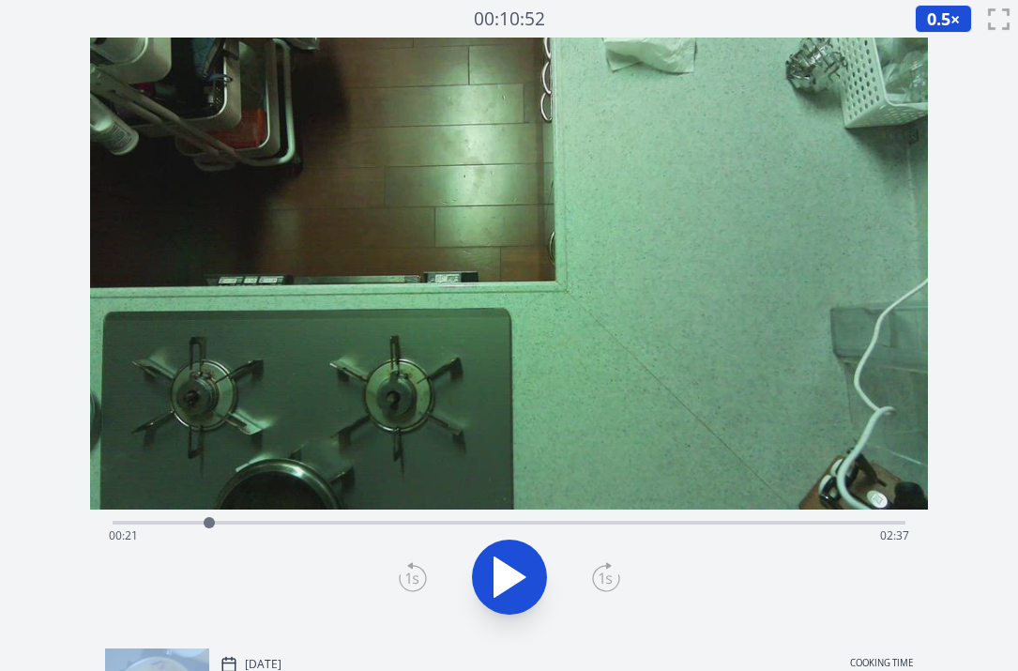
click at [603, 580] on icon at bounding box center [606, 577] width 28 height 30
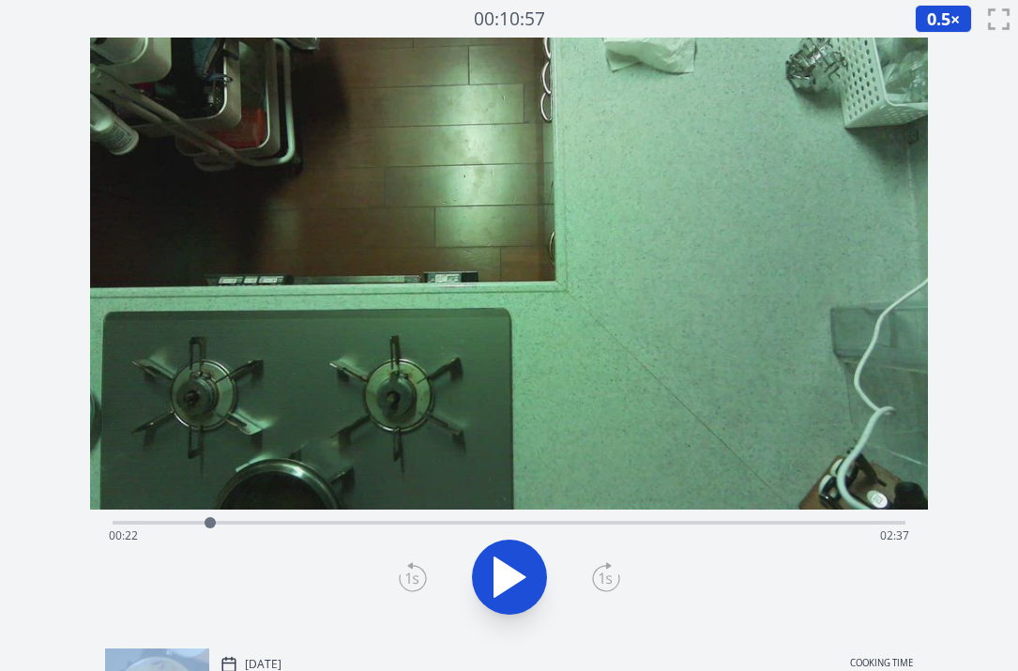
click at [603, 580] on icon at bounding box center [606, 577] width 28 height 30
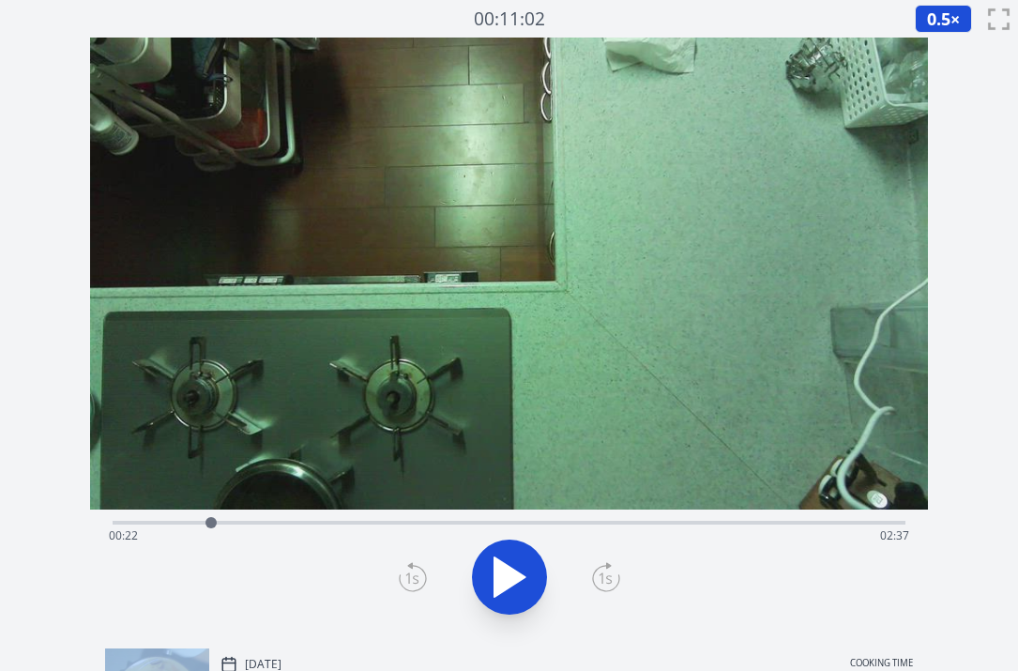
click at [603, 580] on icon at bounding box center [606, 577] width 28 height 30
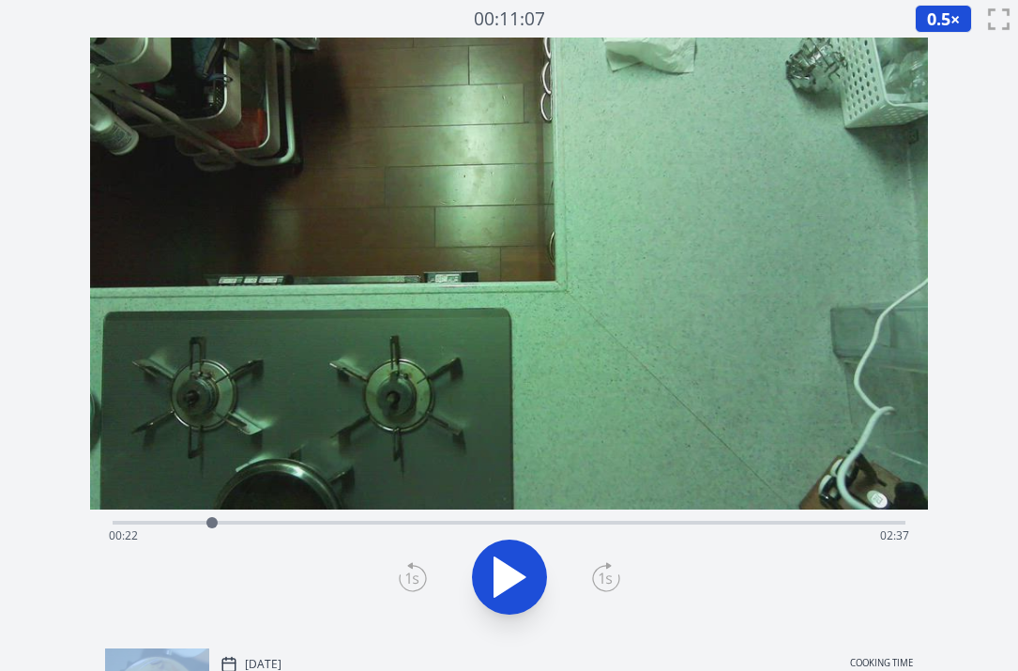
click at [603, 580] on icon at bounding box center [606, 577] width 28 height 30
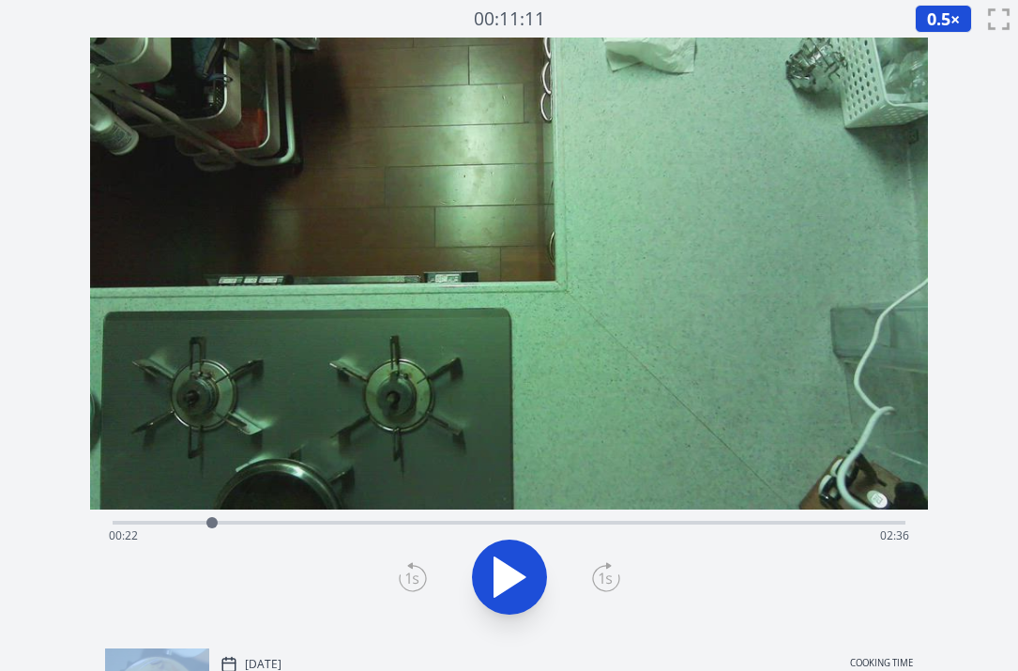
click at [603, 580] on icon at bounding box center [606, 577] width 28 height 30
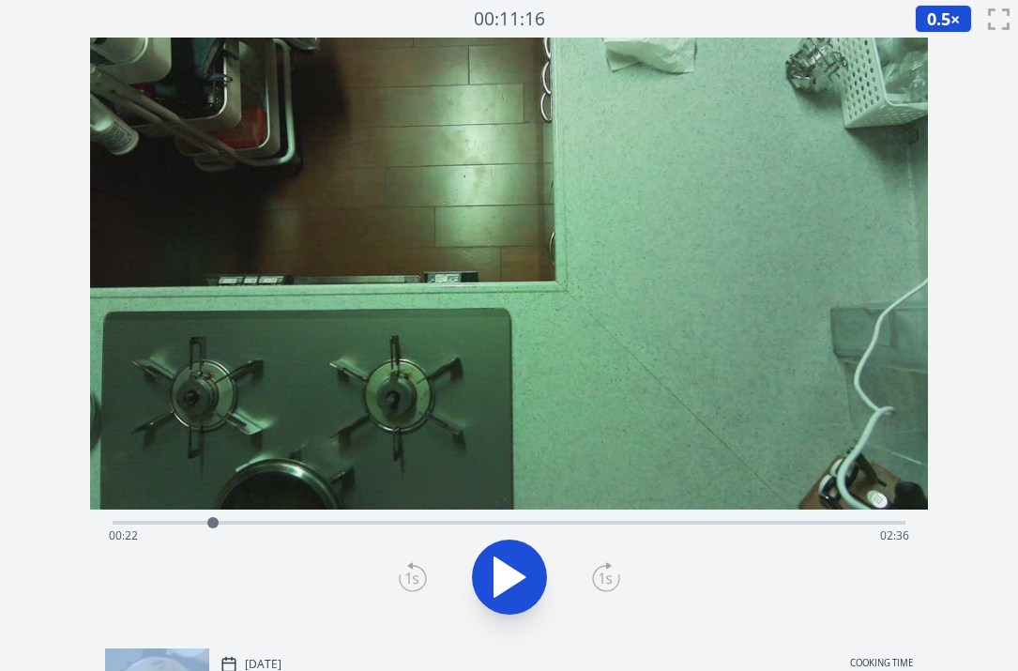
click at [603, 580] on icon at bounding box center [606, 577] width 28 height 30
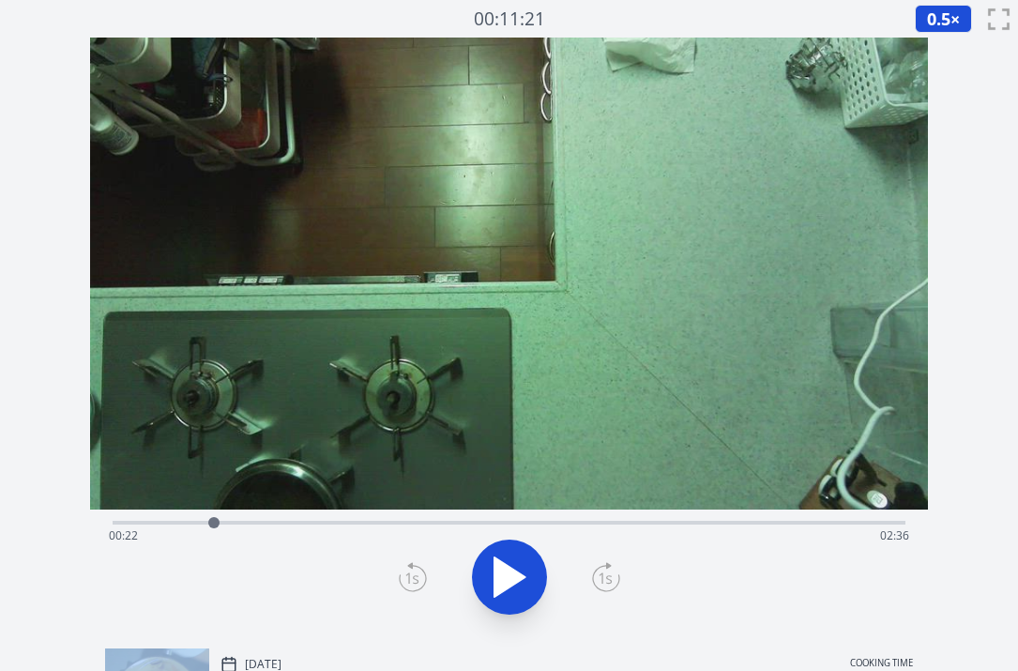
click at [603, 580] on icon at bounding box center [606, 577] width 28 height 30
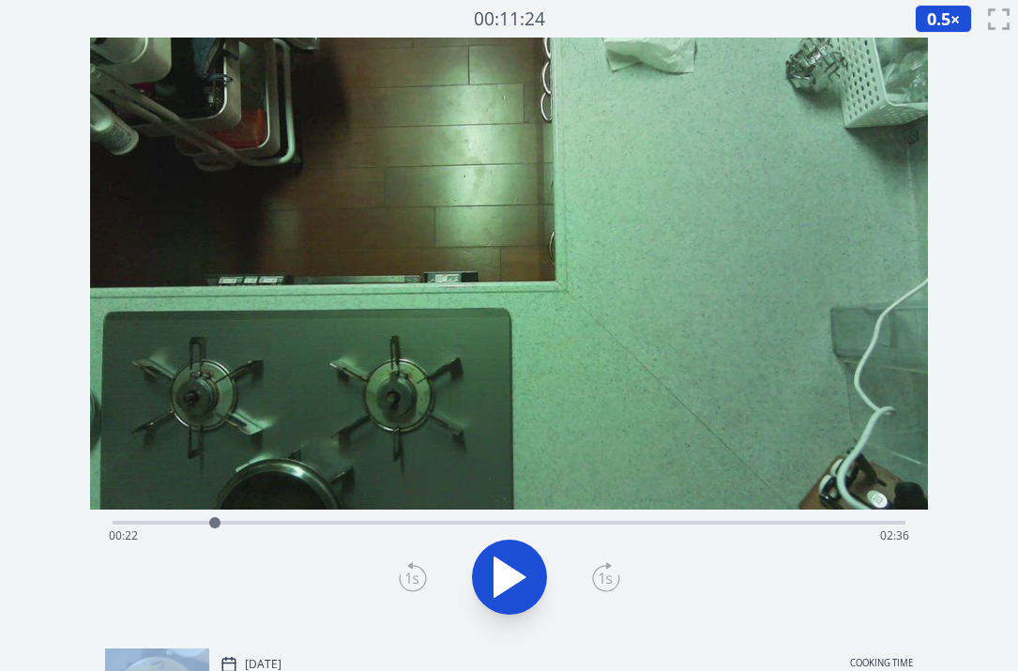
click at [603, 580] on icon at bounding box center [606, 577] width 28 height 30
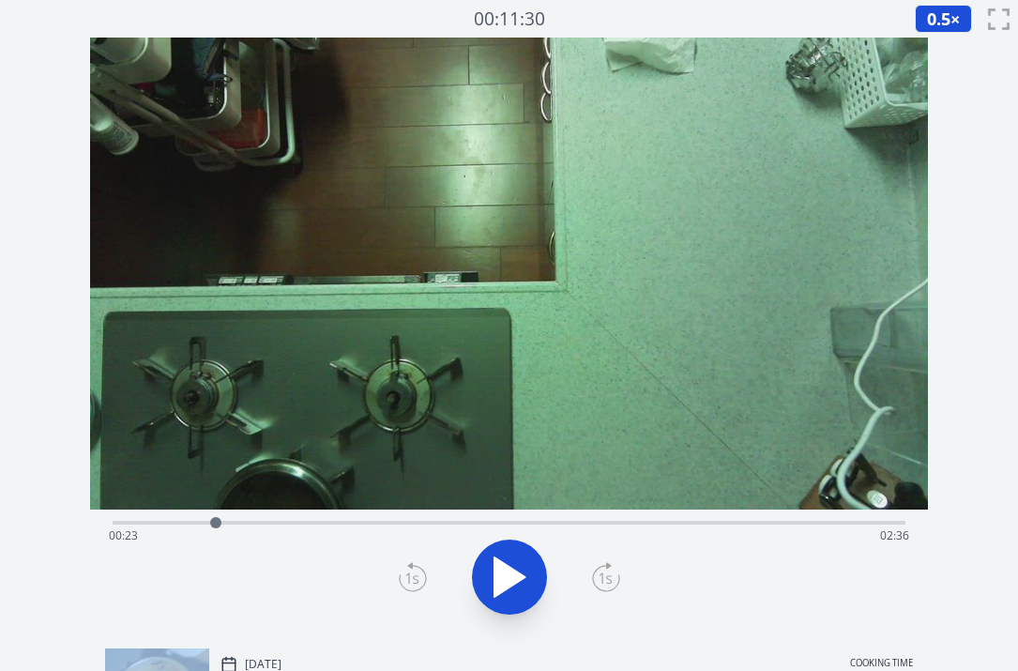
click at [603, 580] on icon at bounding box center [606, 577] width 28 height 30
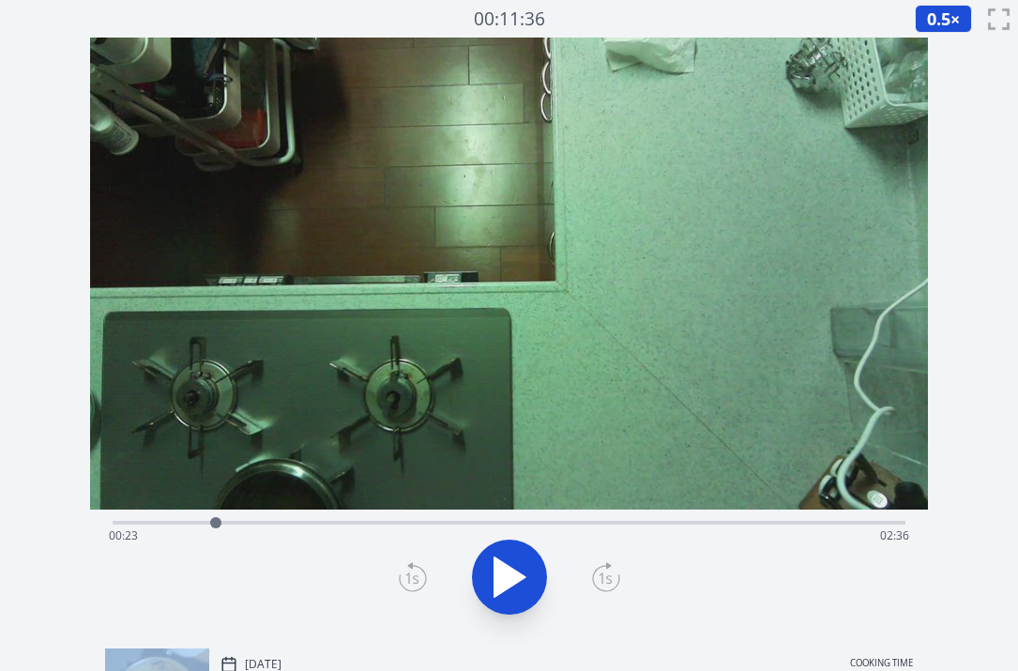
click at [603, 580] on icon at bounding box center [606, 577] width 28 height 30
click at [605, 574] on icon at bounding box center [606, 577] width 28 height 30
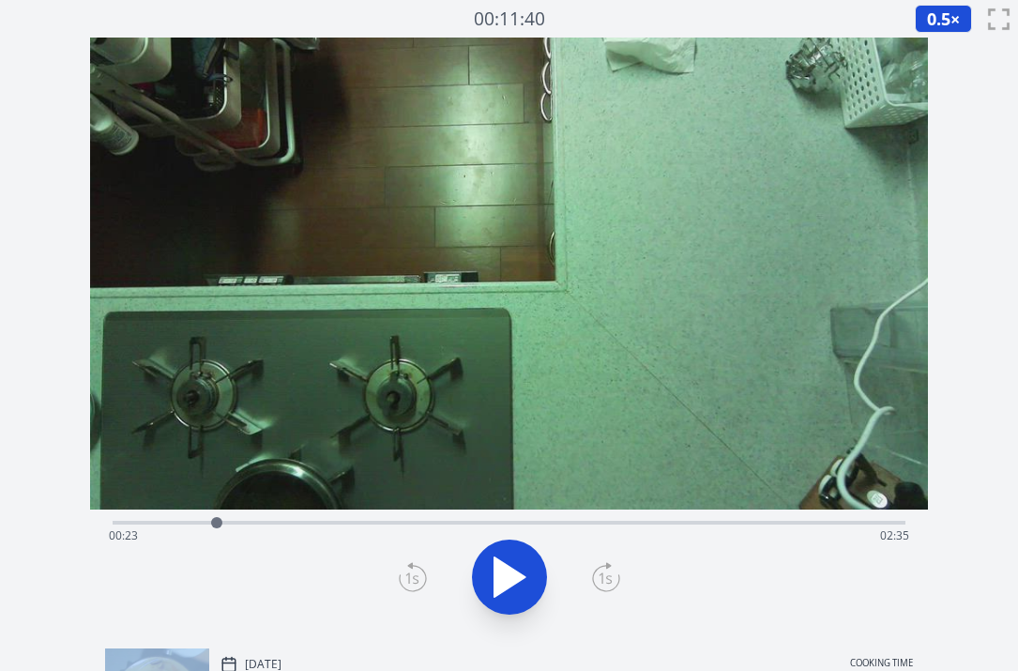
click at [605, 574] on icon at bounding box center [606, 577] width 28 height 30
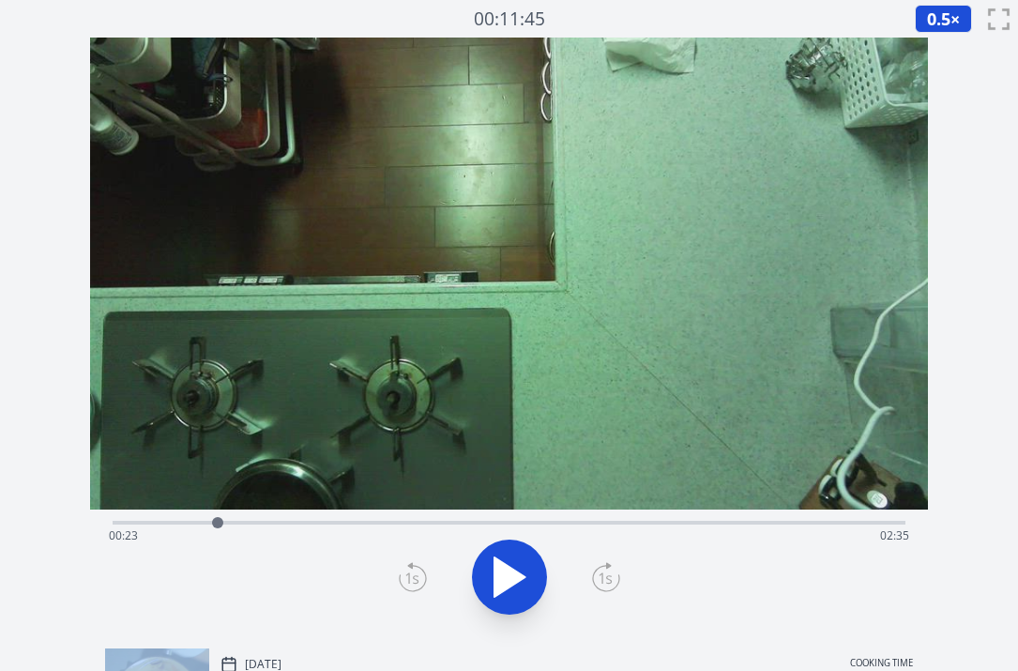
click at [605, 574] on icon at bounding box center [606, 577] width 28 height 30
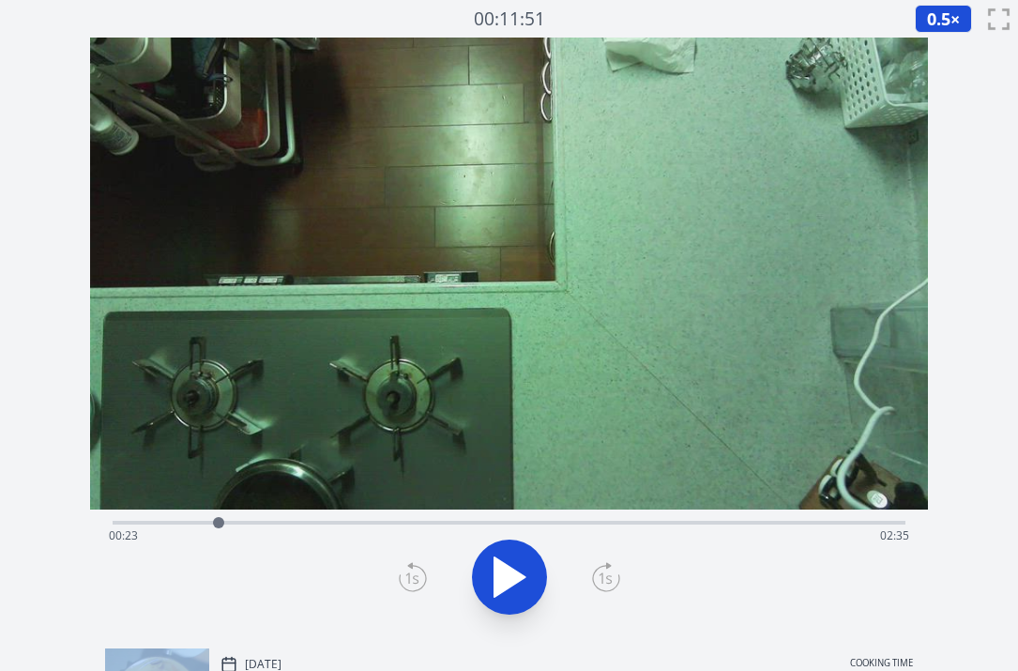
click at [605, 574] on icon at bounding box center [606, 577] width 28 height 30
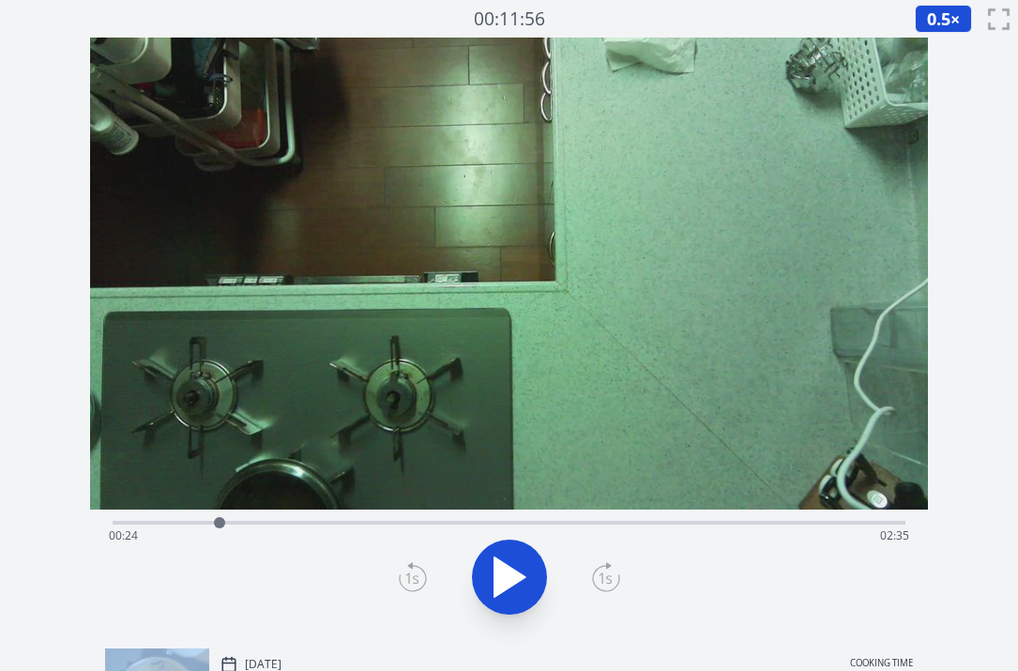
click at [605, 574] on icon at bounding box center [606, 577] width 28 height 30
click at [424, 576] on icon at bounding box center [413, 577] width 28 height 30
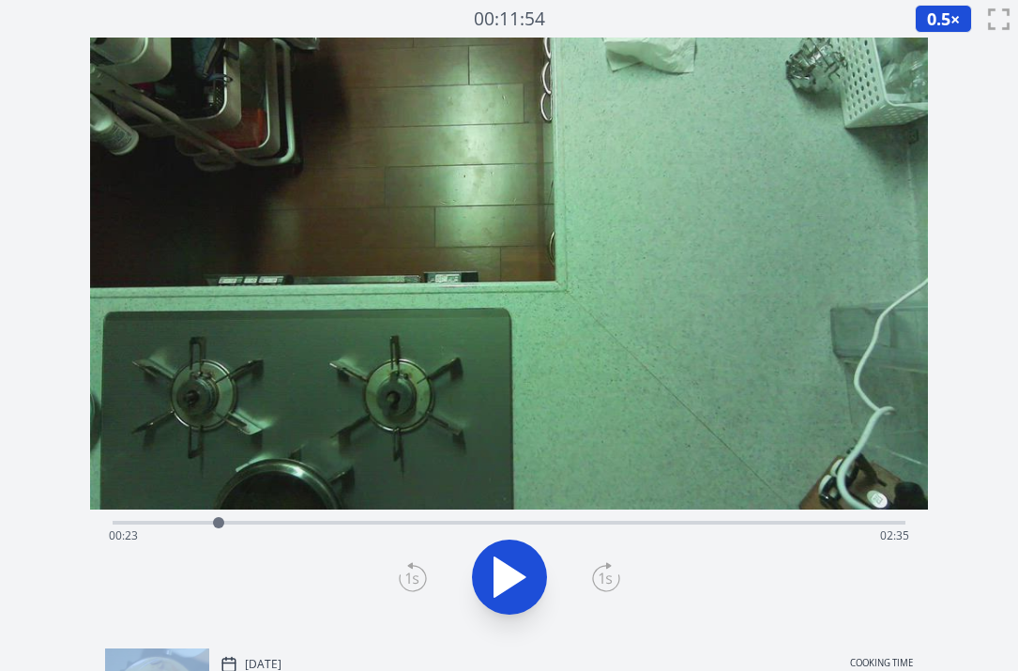
click at [424, 576] on icon at bounding box center [413, 577] width 28 height 30
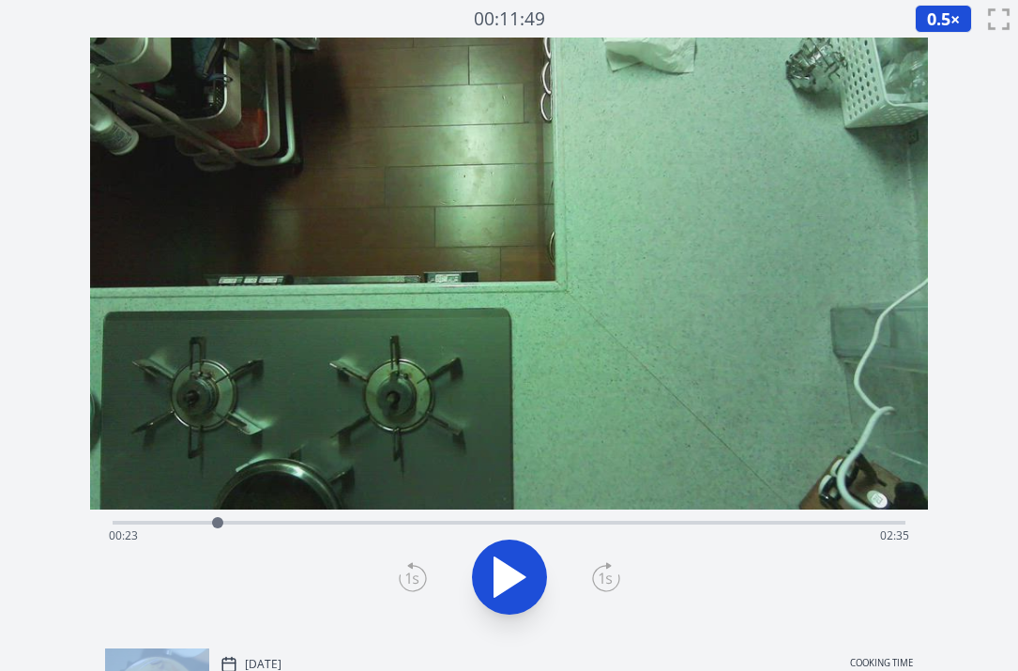
click at [424, 576] on icon at bounding box center [413, 577] width 28 height 30
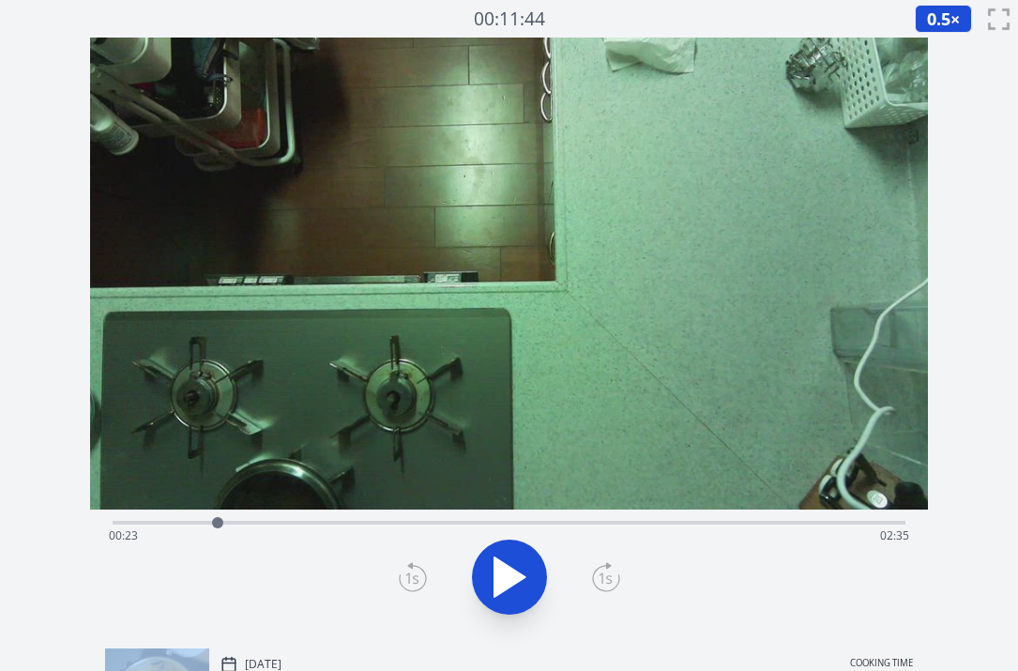
click at [424, 576] on icon at bounding box center [413, 577] width 28 height 30
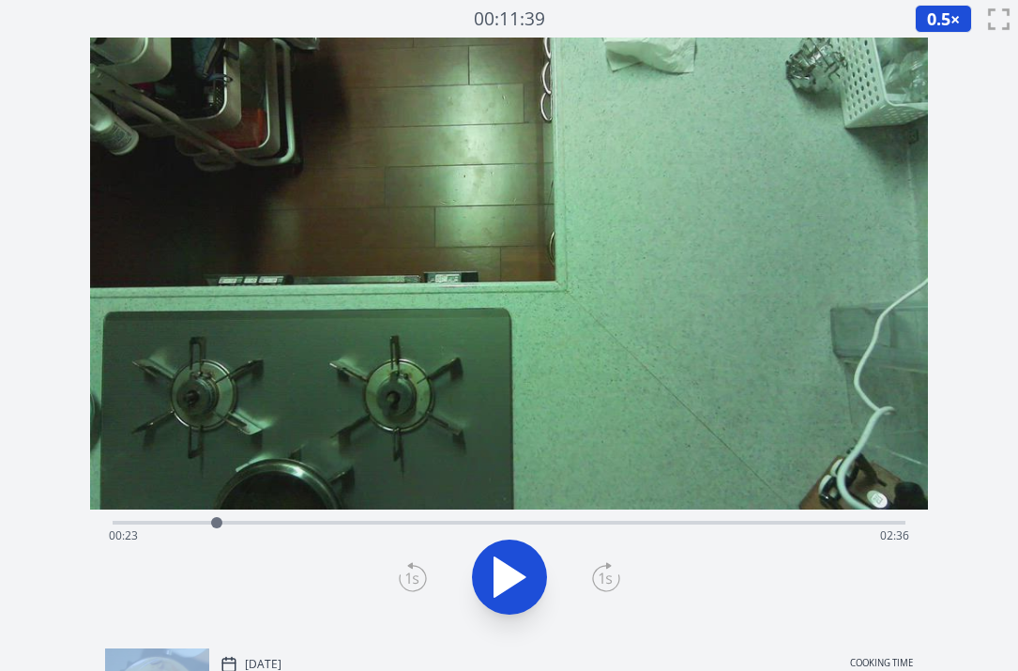
click at [424, 576] on icon at bounding box center [413, 577] width 28 height 30
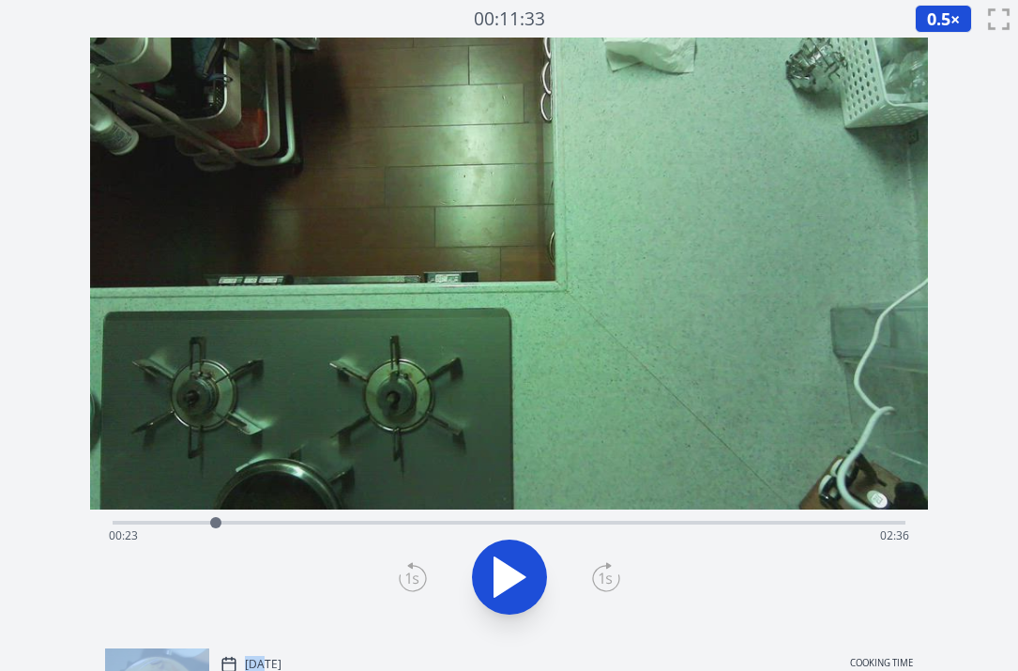
drag, startPoint x: 424, startPoint y: 576, endPoint x: 604, endPoint y: 572, distance: 180.2
click at [604, 572] on icon at bounding box center [606, 577] width 28 height 30
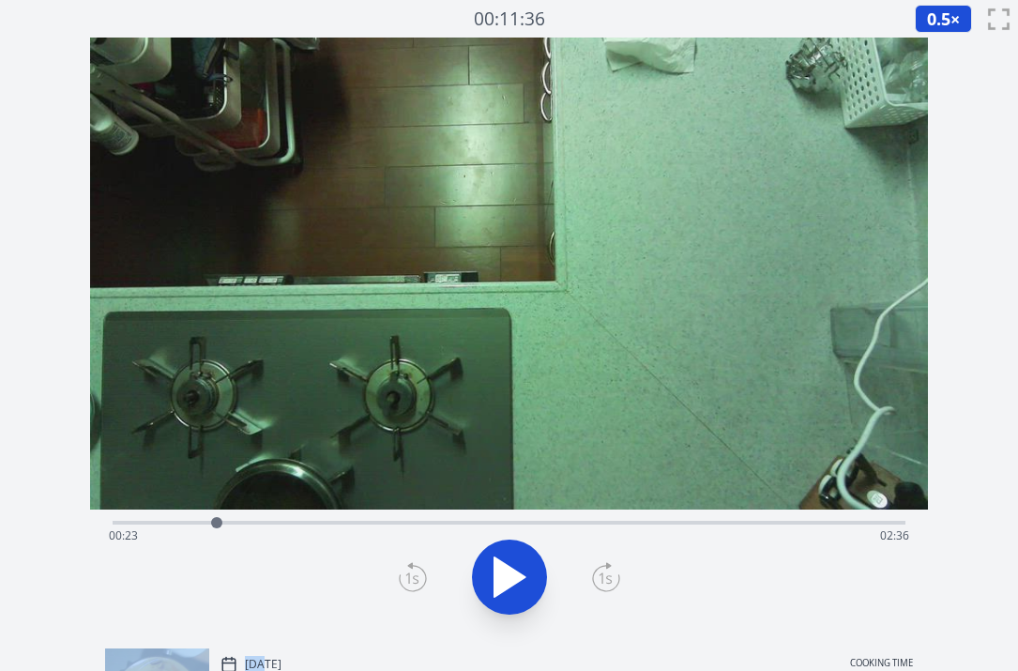
click at [604, 572] on icon at bounding box center [606, 577] width 28 height 30
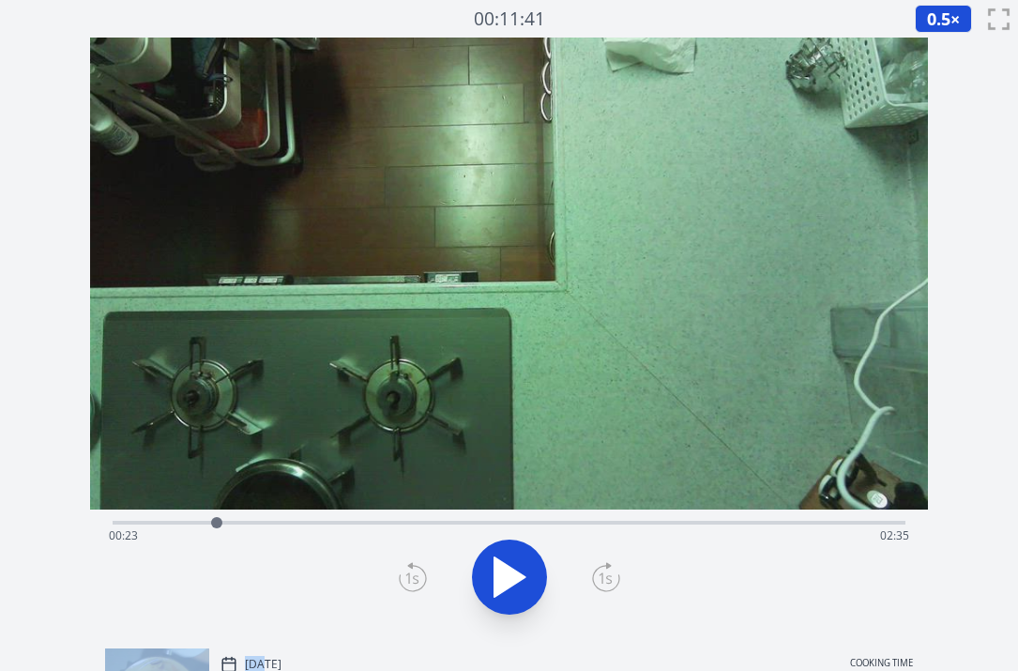
click at [604, 572] on icon at bounding box center [606, 577] width 28 height 30
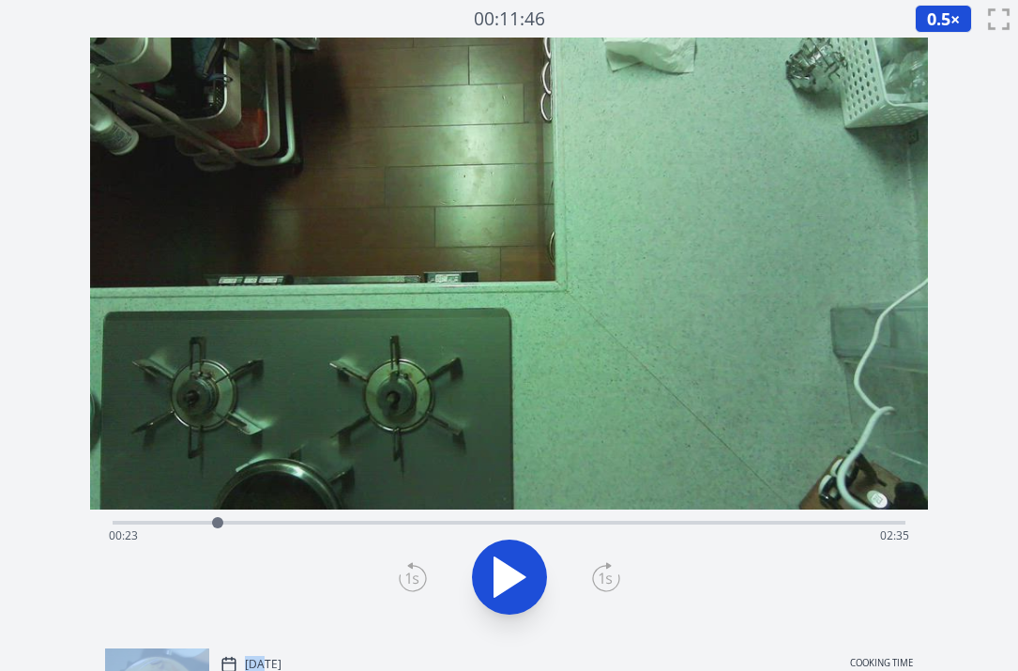
click at [604, 572] on icon at bounding box center [606, 577] width 28 height 30
drag, startPoint x: 213, startPoint y: 519, endPoint x: 202, endPoint y: 523, distance: 11.9
click at [202, 523] on div at bounding box center [201, 522] width 11 height 11
click at [480, 577] on button at bounding box center [509, 577] width 75 height 75
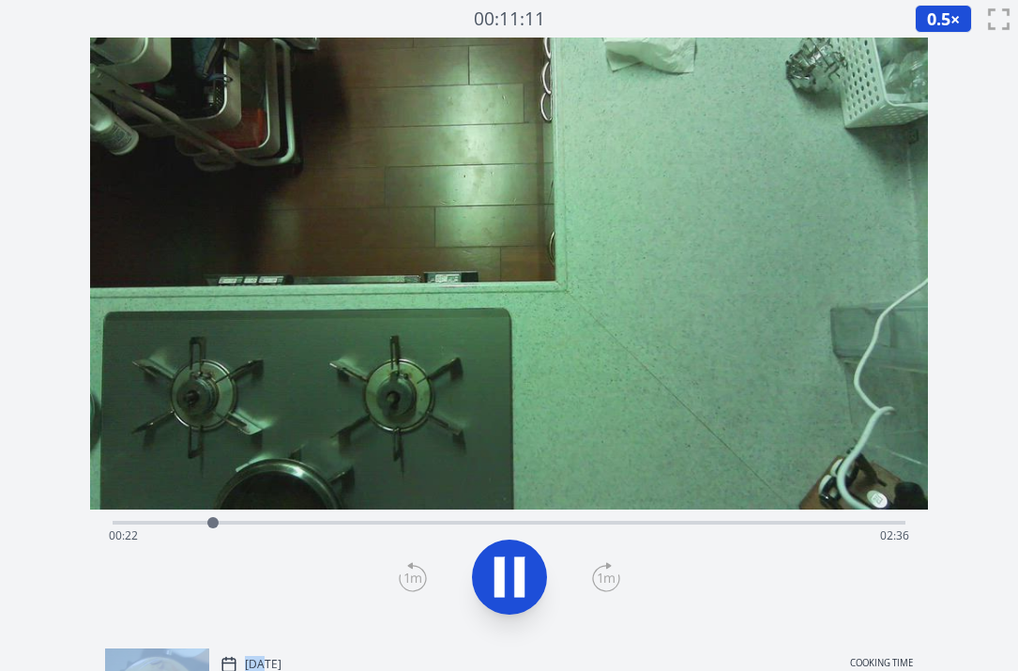
click at [480, 577] on button at bounding box center [509, 577] width 75 height 75
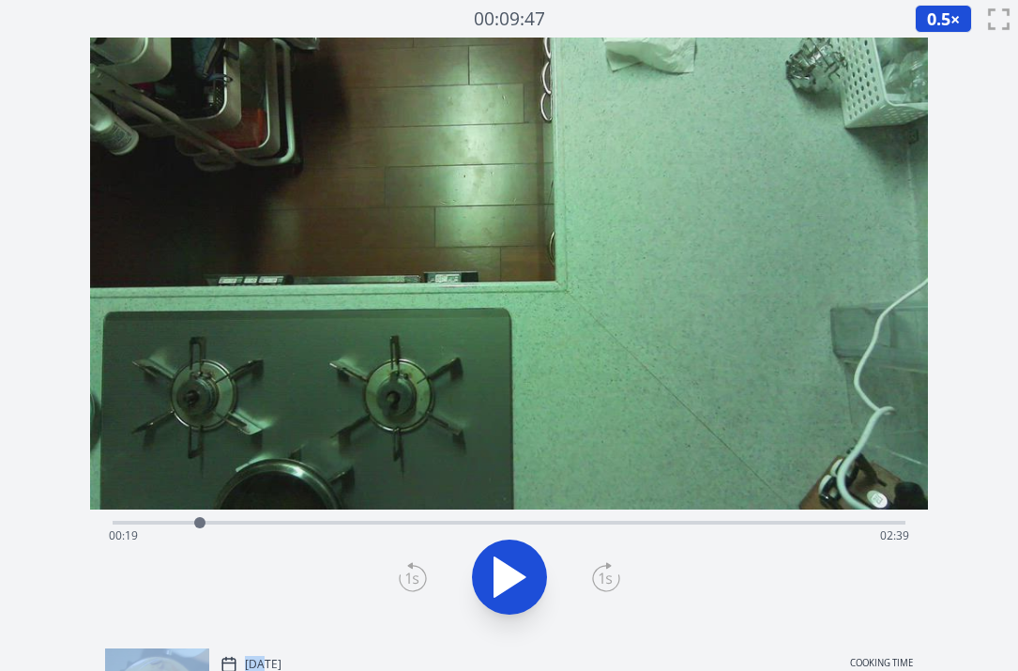
drag, startPoint x: 216, startPoint y: 519, endPoint x: 200, endPoint y: 522, distance: 16.2
click at [200, 522] on div at bounding box center [200, 523] width 28 height 28
click at [212, 523] on div at bounding box center [200, 523] width 28 height 28
click at [209, 526] on div at bounding box center [209, 522] width 11 height 11
drag, startPoint x: 209, startPoint y: 526, endPoint x: 227, endPoint y: 536, distance: 20.1
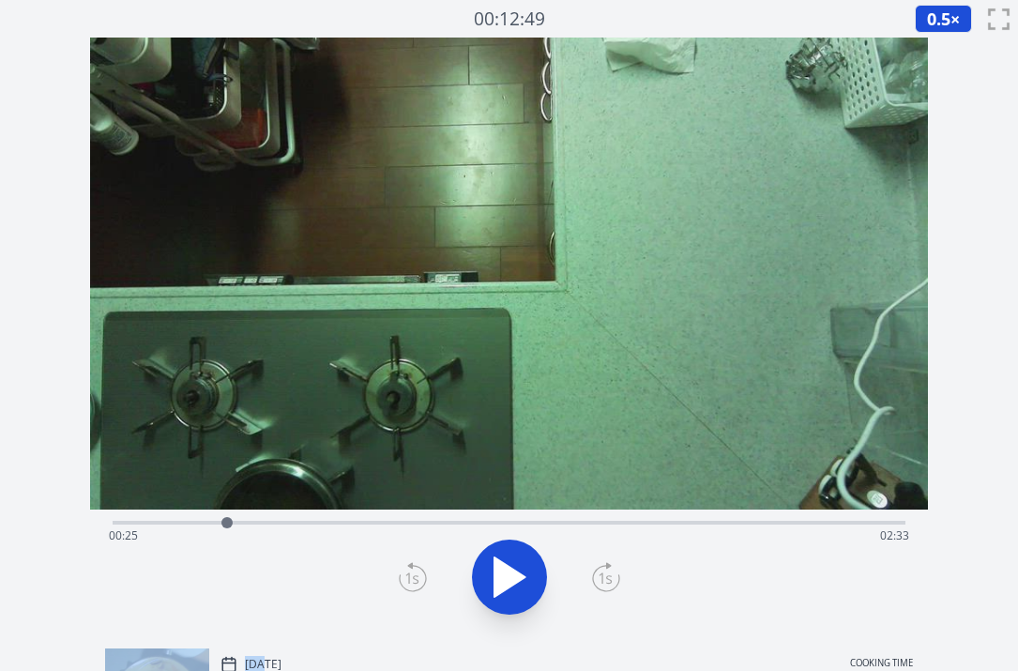
click at [227, 536] on div at bounding box center [227, 523] width 28 height 28
drag, startPoint x: 240, startPoint y: 517, endPoint x: 220, endPoint y: 522, distance: 21.2
click at [220, 522] on div at bounding box center [220, 523] width 28 height 28
drag, startPoint x: 273, startPoint y: 522, endPoint x: 300, endPoint y: 525, distance: 27.4
click at [300, 525] on div at bounding box center [300, 522] width 11 height 11
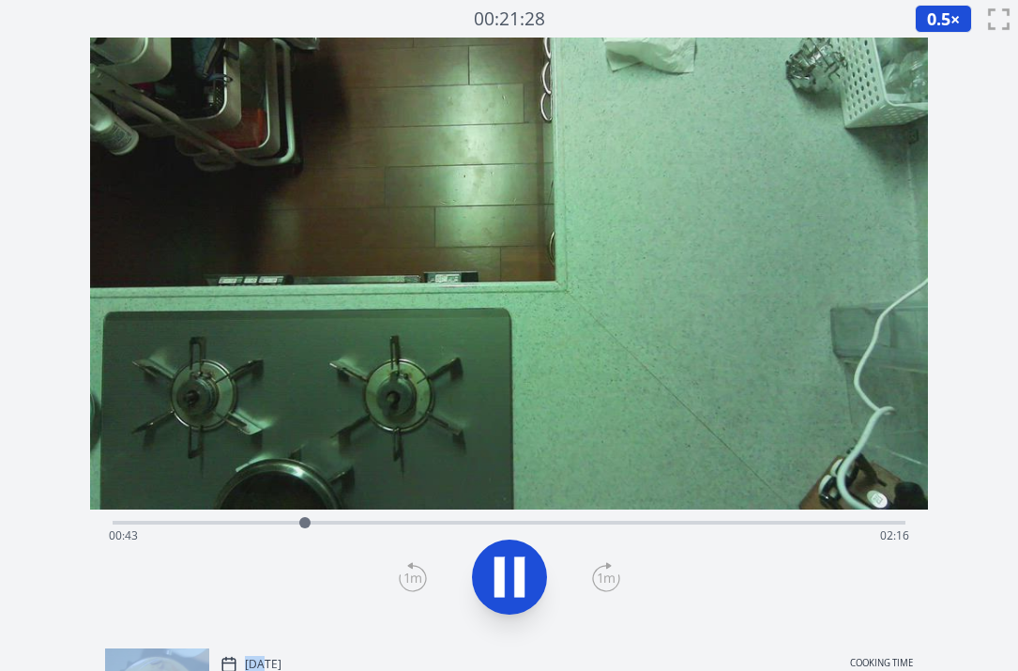
click at [493, 559] on icon at bounding box center [509, 577] width 53 height 53
click at [316, 521] on div at bounding box center [305, 523] width 28 height 28
drag, startPoint x: 316, startPoint y: 521, endPoint x: 328, endPoint y: 523, distance: 11.4
click at [328, 523] on div at bounding box center [327, 522] width 11 height 11
drag, startPoint x: 328, startPoint y: 523, endPoint x: 357, endPoint y: 525, distance: 29.2
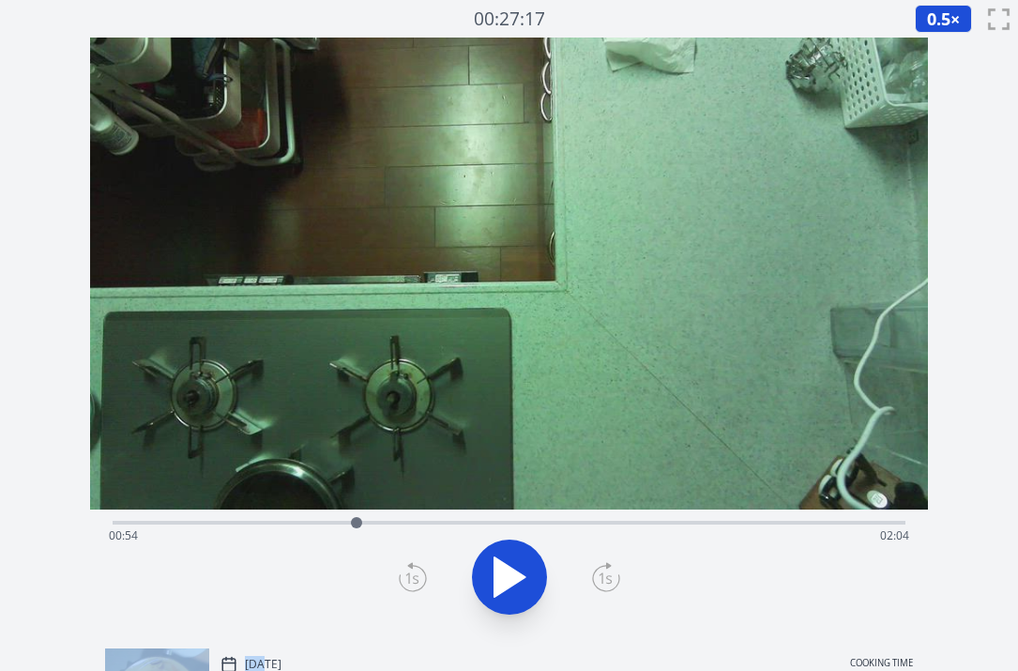
click at [357, 525] on div at bounding box center [356, 522] width 11 height 11
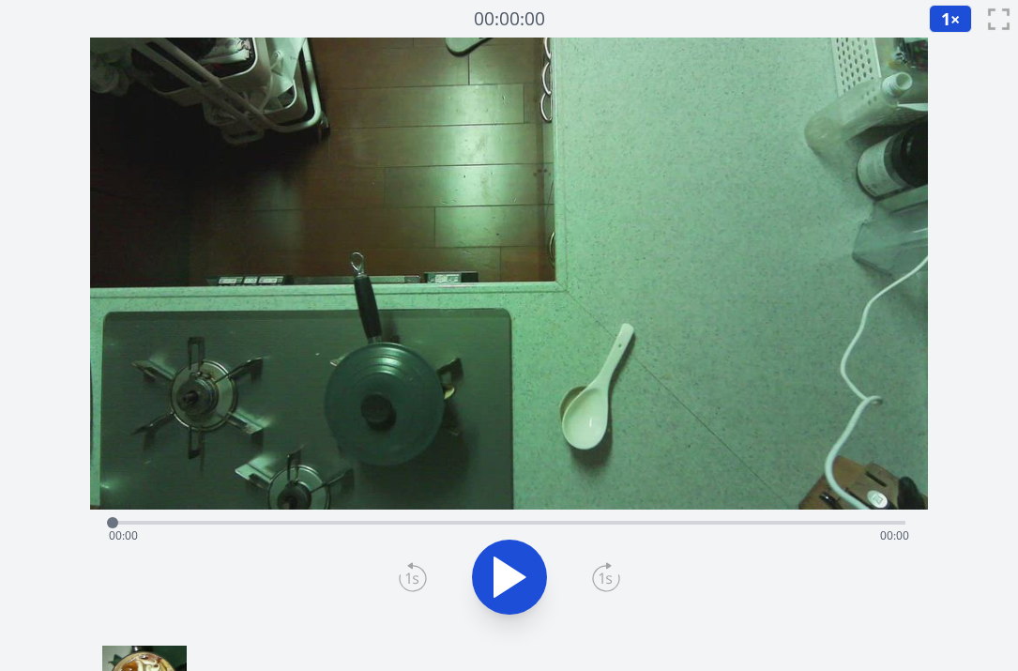
click at [508, 577] on icon at bounding box center [510, 576] width 31 height 39
click at [953, 8] on button "1 ×" at bounding box center [950, 19] width 43 height 28
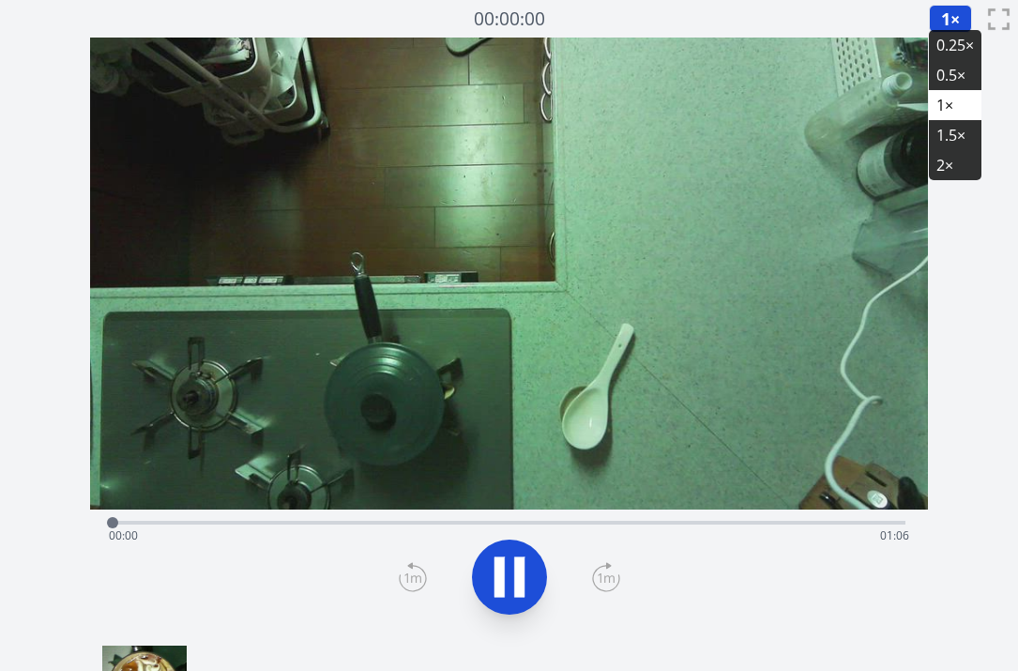
click at [939, 169] on li "2×" at bounding box center [955, 165] width 53 height 30
click at [497, 569] on icon at bounding box center [500, 576] width 10 height 40
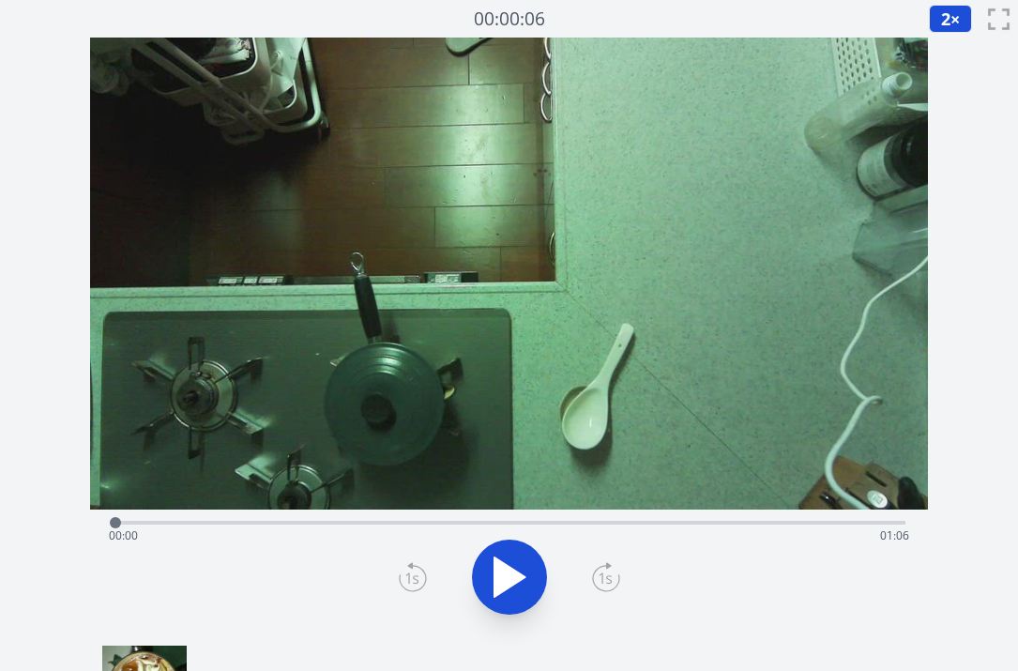
click at [497, 569] on icon at bounding box center [510, 576] width 31 height 39
click at [512, 588] on icon at bounding box center [509, 577] width 53 height 53
drag, startPoint x: 355, startPoint y: 514, endPoint x: 99, endPoint y: 513, distance: 255.3
click at [99, 513] on div at bounding box center [113, 523] width 28 height 28
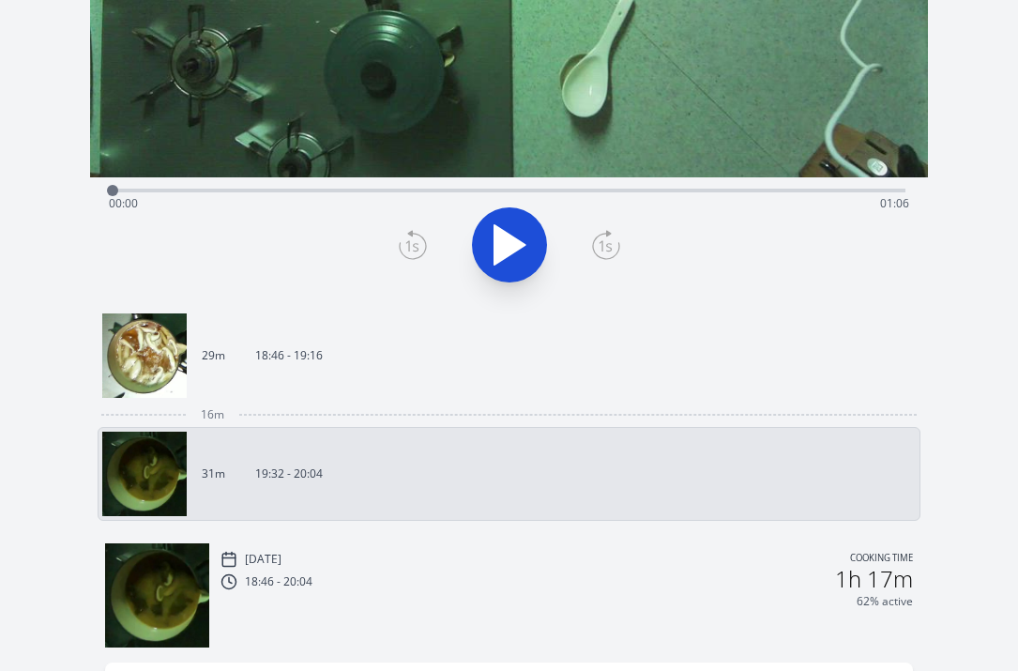
scroll to position [363, 0]
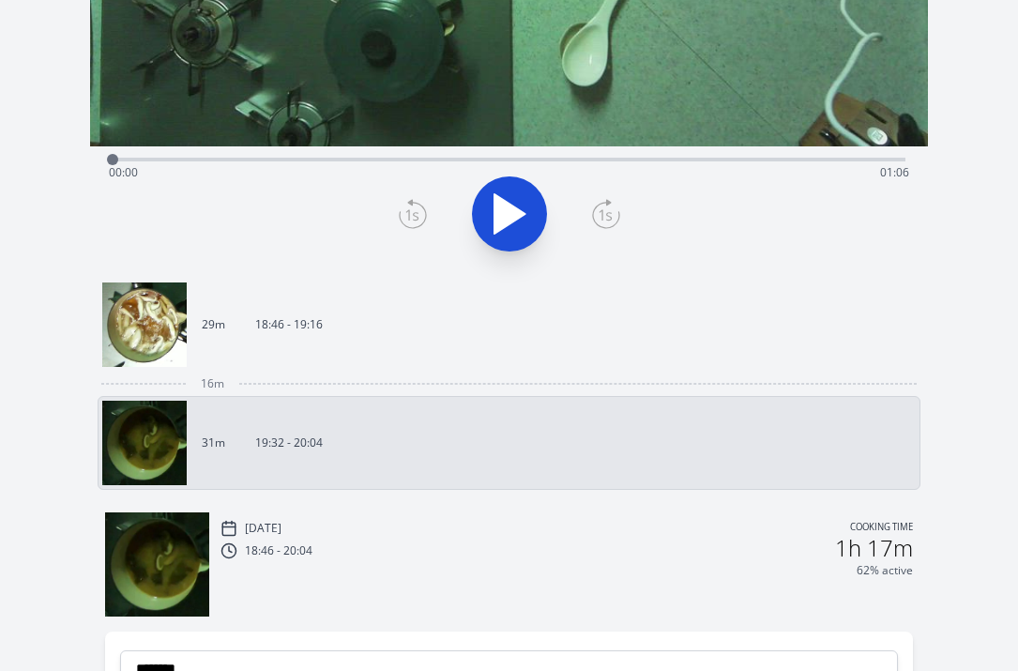
click at [477, 338] on link "29m 18:46 - 19:16" at bounding box center [502, 324] width 800 height 84
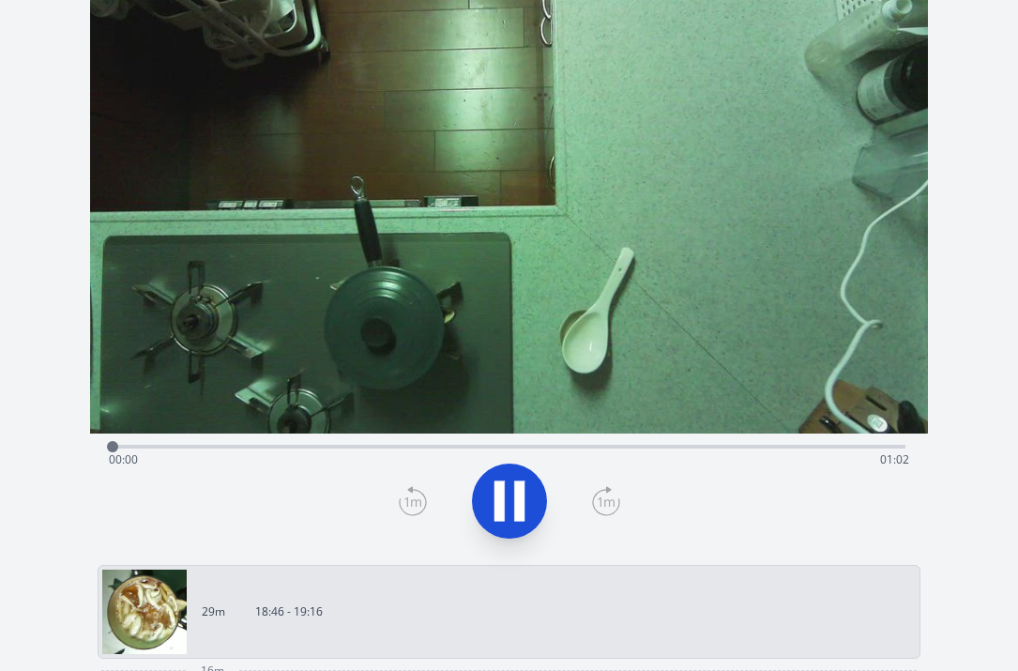
scroll to position [78, 0]
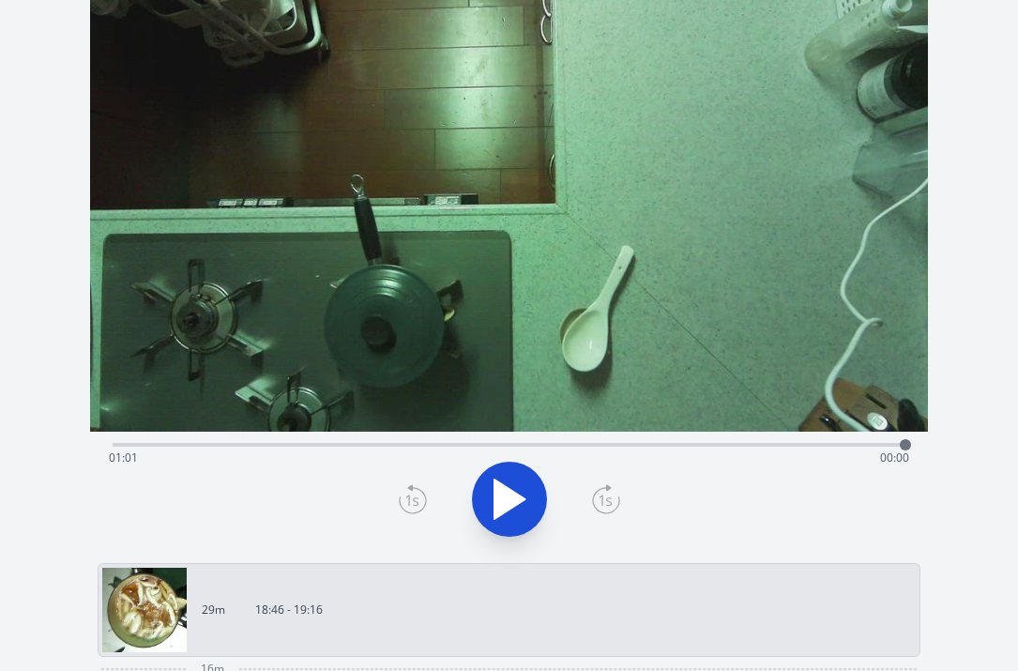
click at [420, 401] on video at bounding box center [509, 196] width 839 height 472
click at [452, 443] on div "Time elapsed: 01:01 Time remaining: 00:00" at bounding box center [509, 458] width 801 height 30
drag, startPoint x: 452, startPoint y: 442, endPoint x: 196, endPoint y: 434, distance: 256.3
click at [196, 434] on div at bounding box center [198, 445] width 28 height 28
